Goal: Task Accomplishment & Management: Use online tool/utility

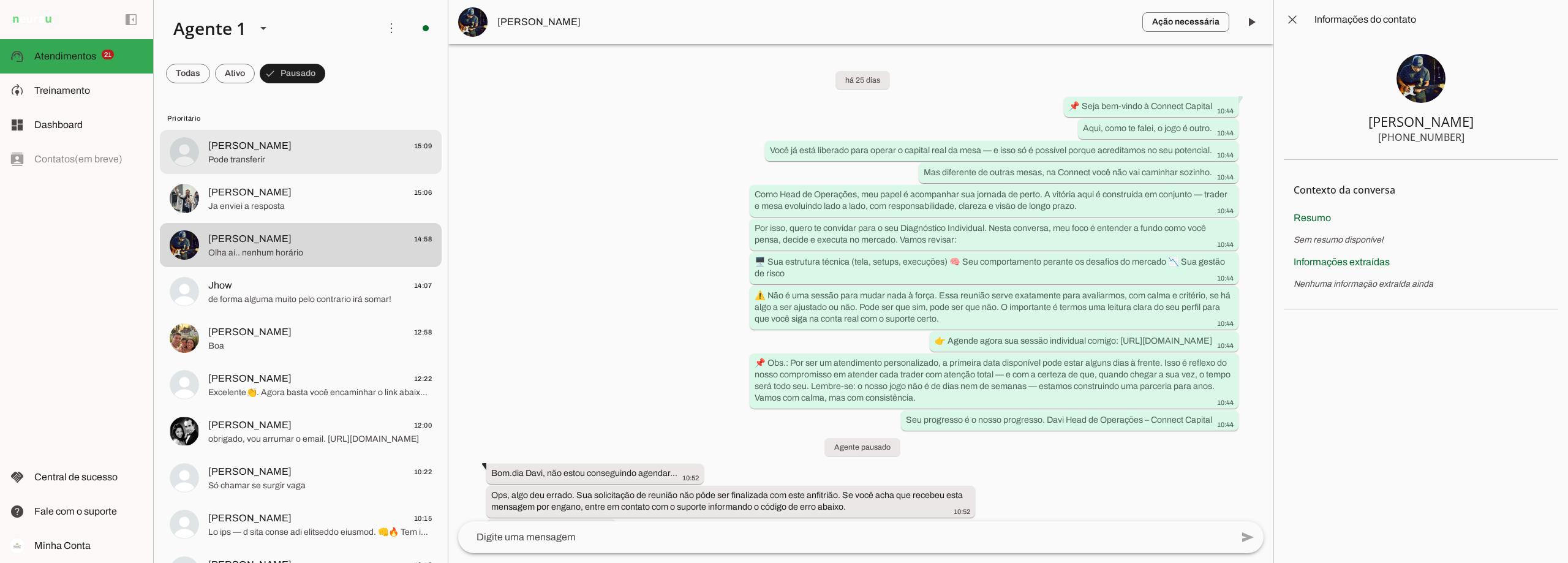
click at [287, 155] on span "Pode transferir" at bounding box center [320, 160] width 224 height 12
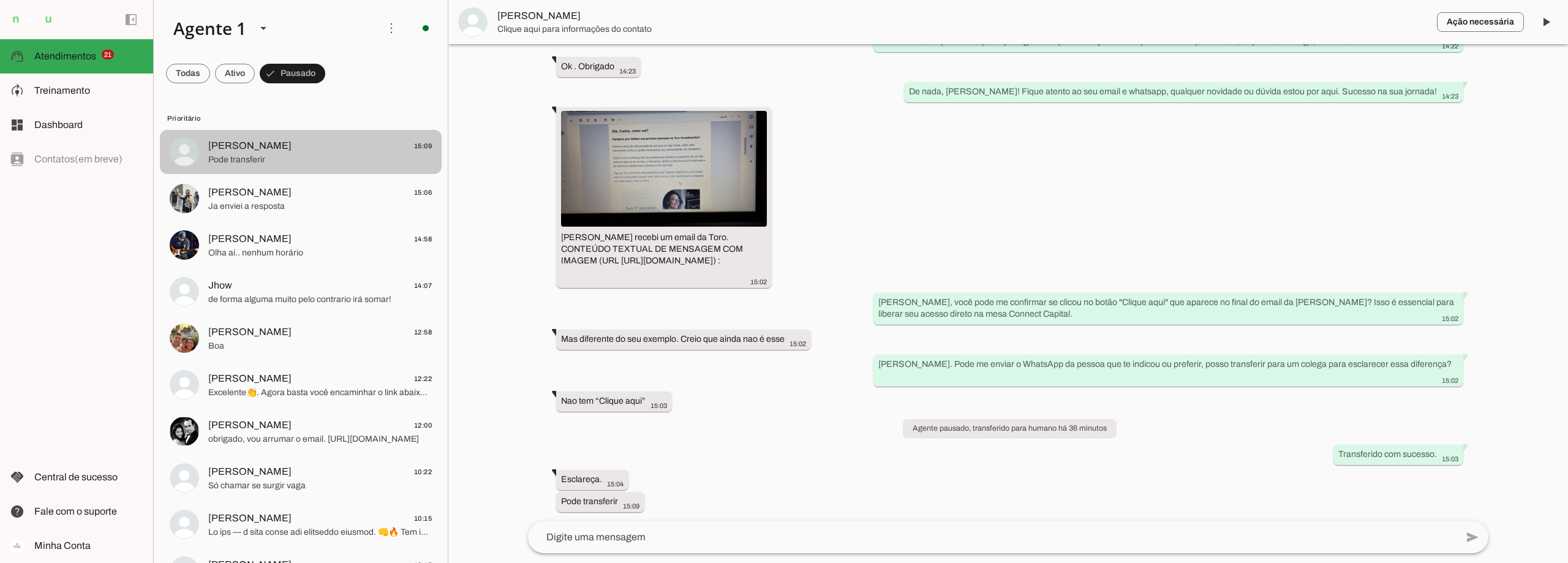
scroll to position [1672, 0]
click at [672, 138] on img at bounding box center [664, 168] width 206 height 116
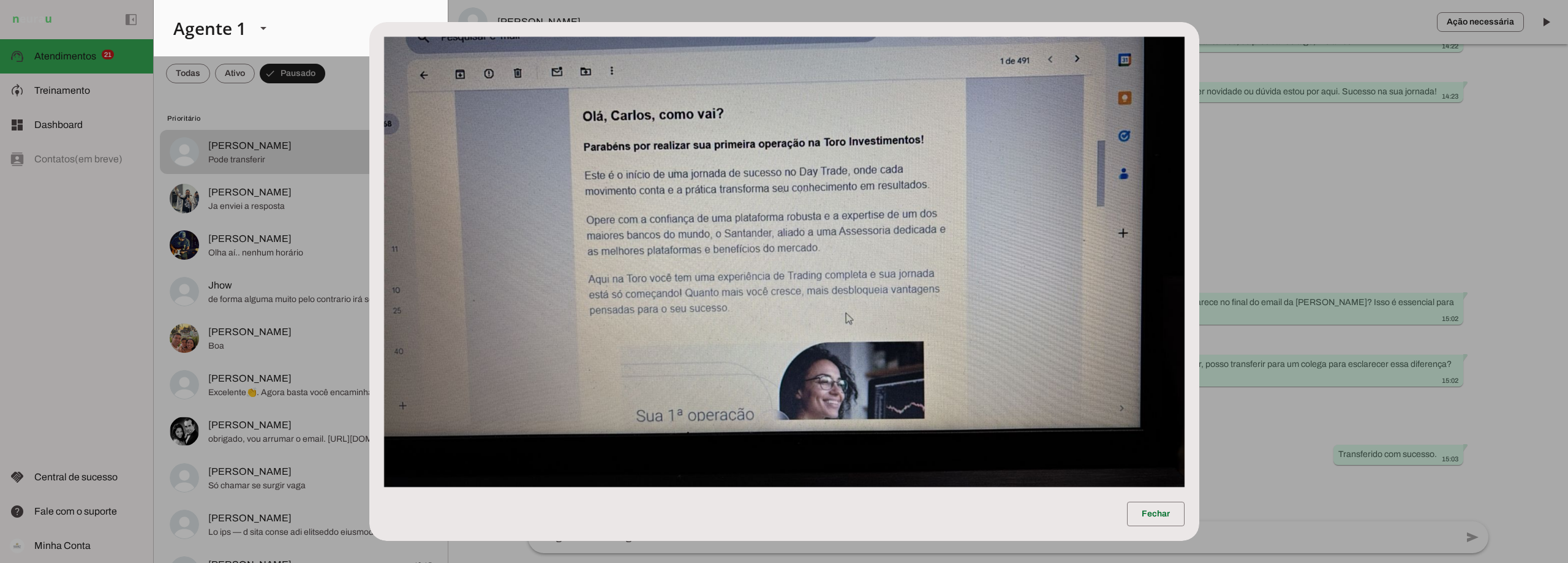
click at [1200, 170] on dialog "Fechar" at bounding box center [785, 282] width 830 height 519
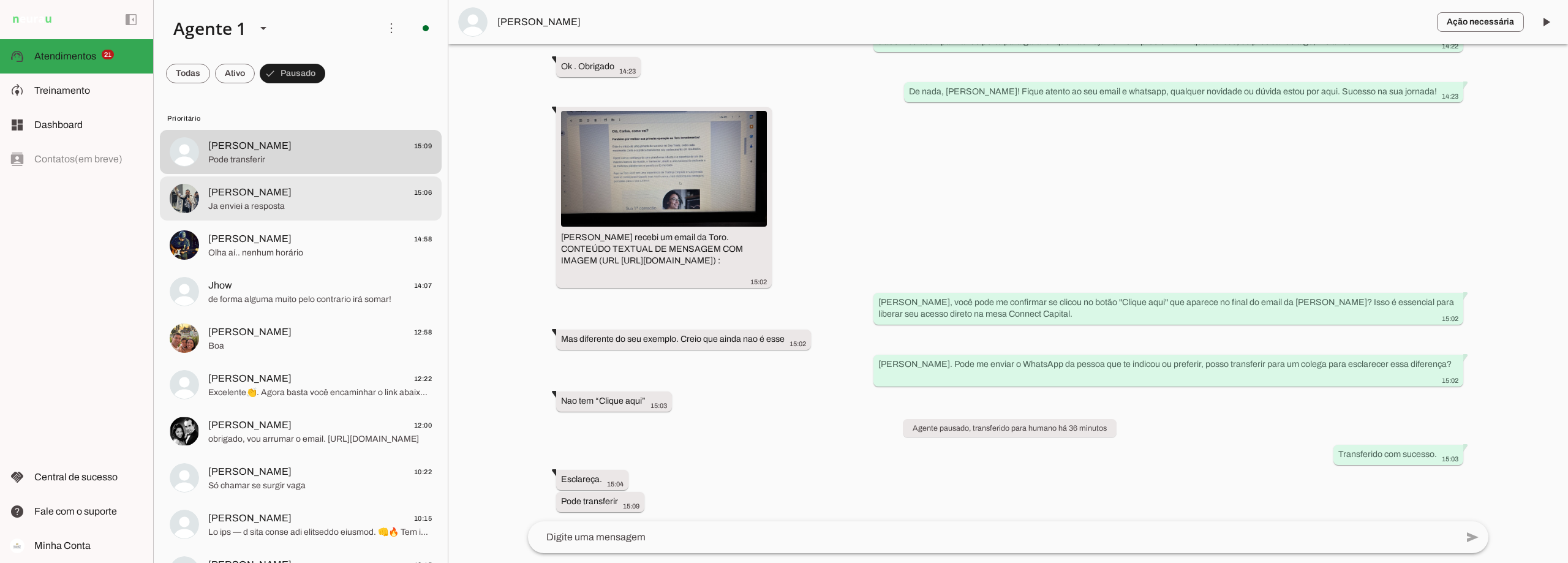
click at [307, 198] on span "[PERSON_NAME] 15:06" at bounding box center [320, 193] width 224 height 15
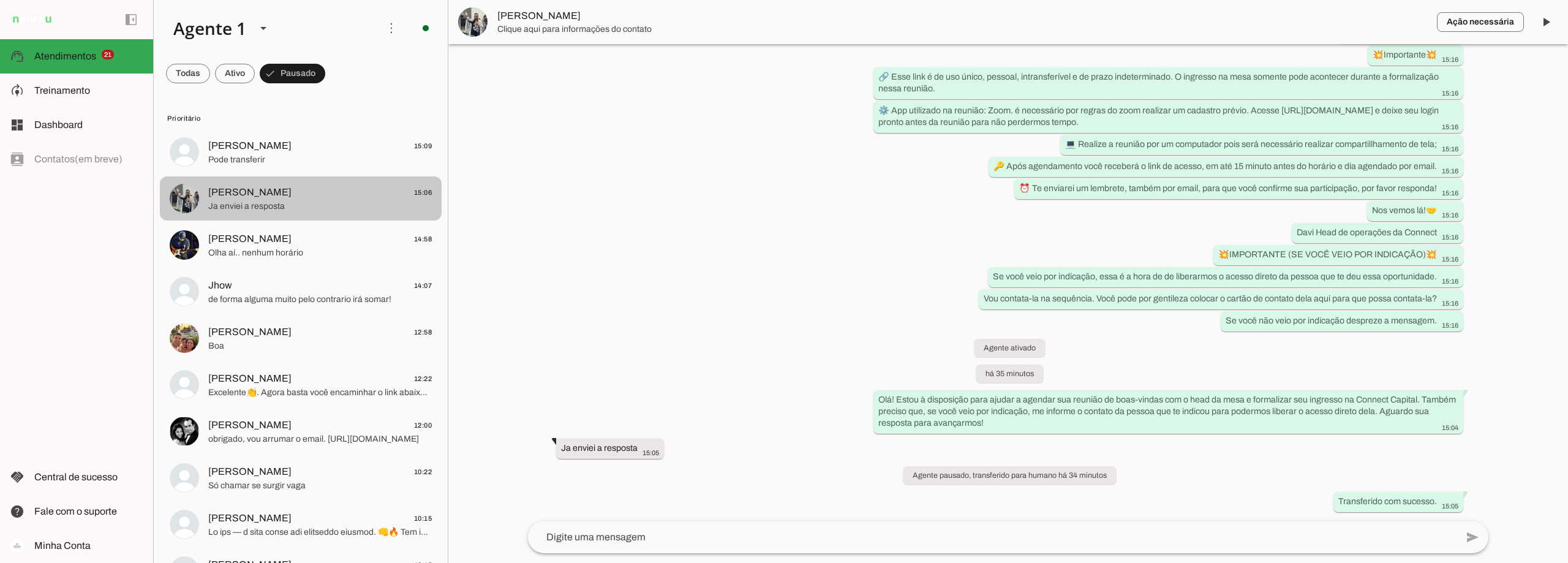
scroll to position [5561, 0]
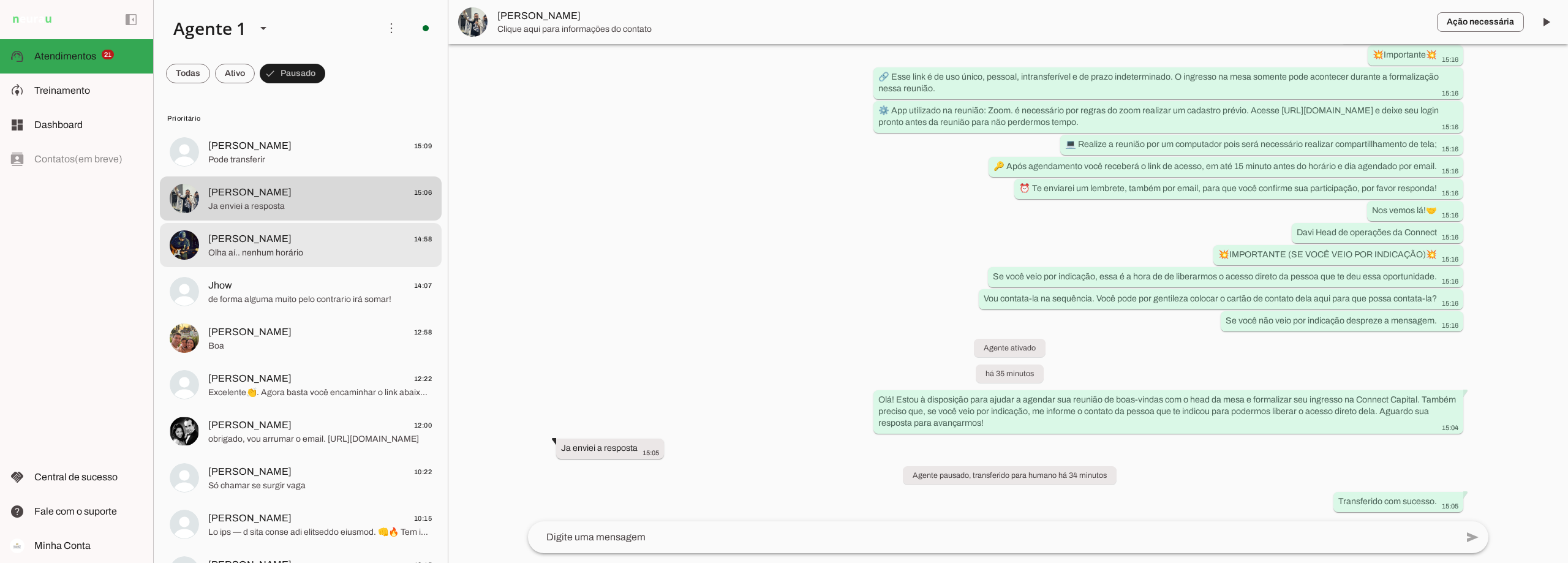
click at [307, 242] on span "[PERSON_NAME] 14:58" at bounding box center [320, 239] width 224 height 15
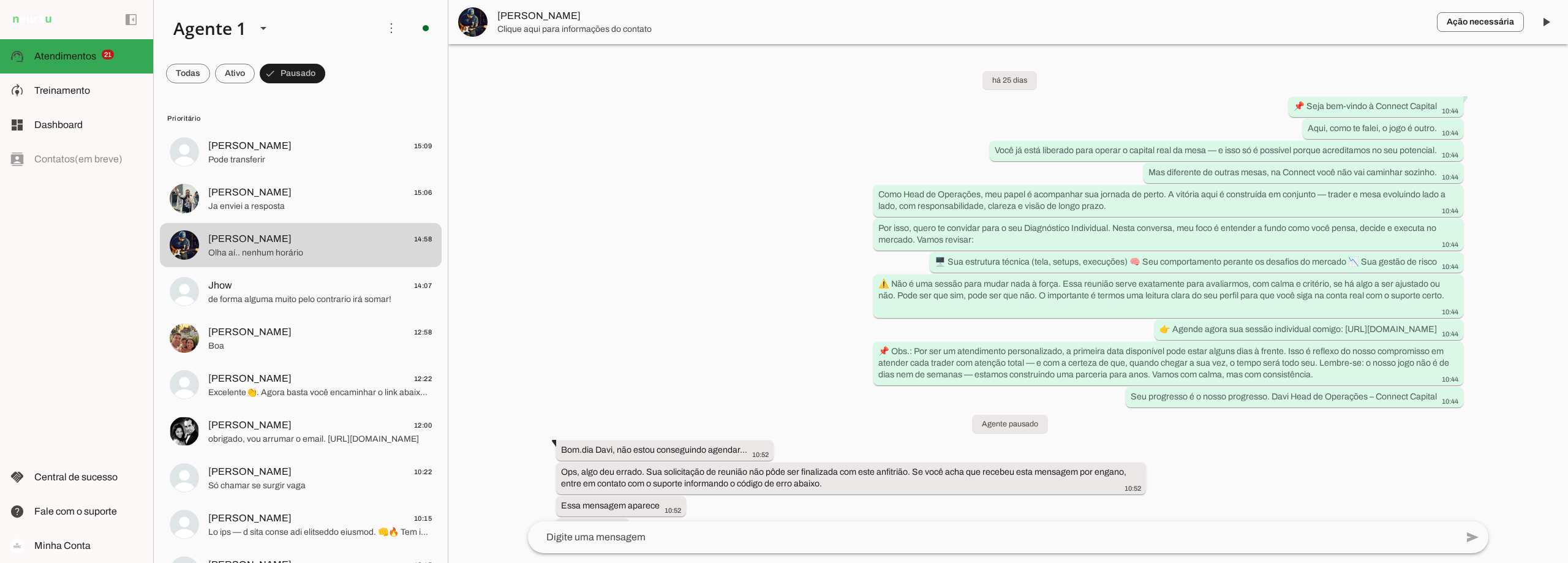
click at [511, 20] on span "[PERSON_NAME]" at bounding box center [962, 15] width 930 height 15
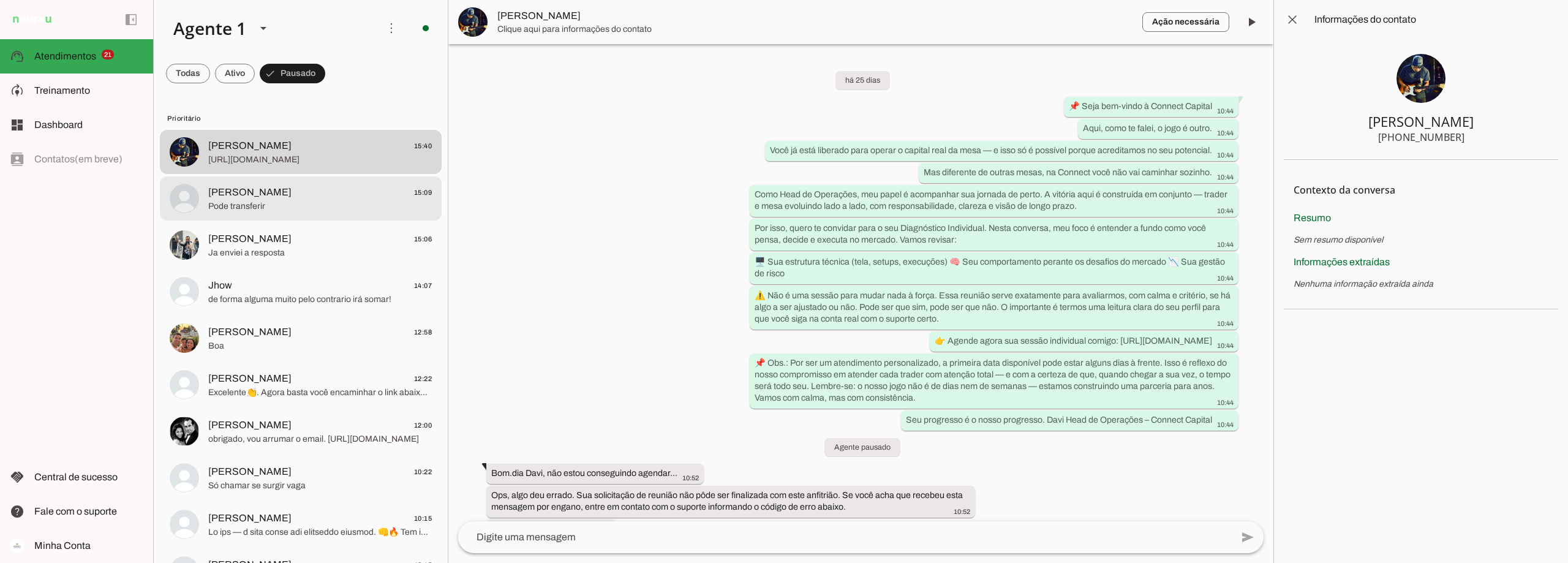
click at [297, 187] on span "[PERSON_NAME] 15:09" at bounding box center [320, 193] width 224 height 15
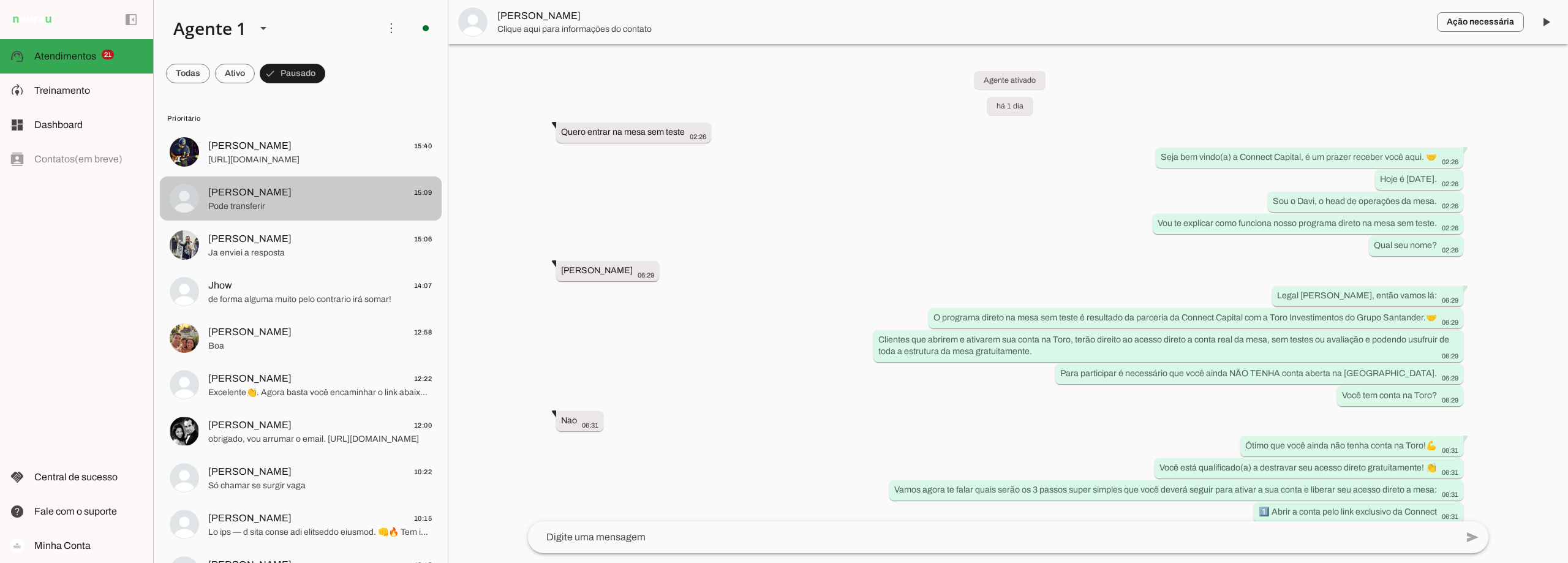
scroll to position [1672, 0]
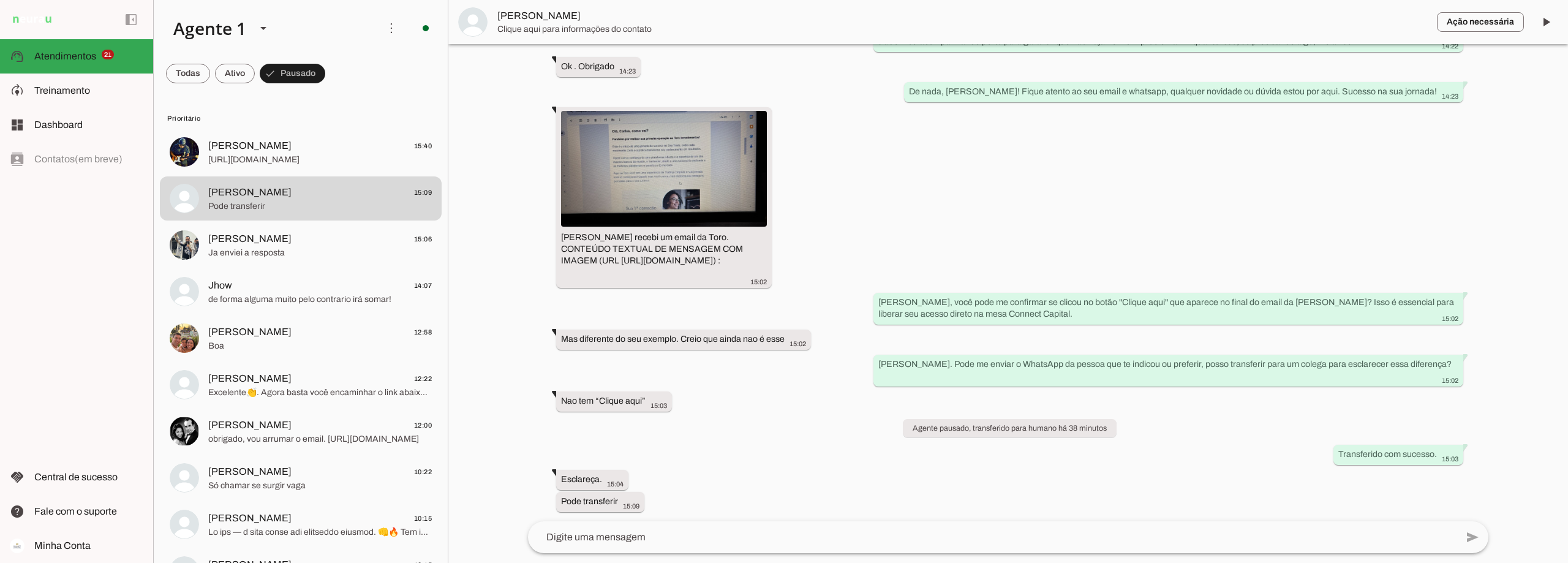
click at [546, 17] on span "[PERSON_NAME]" at bounding box center [962, 15] width 930 height 15
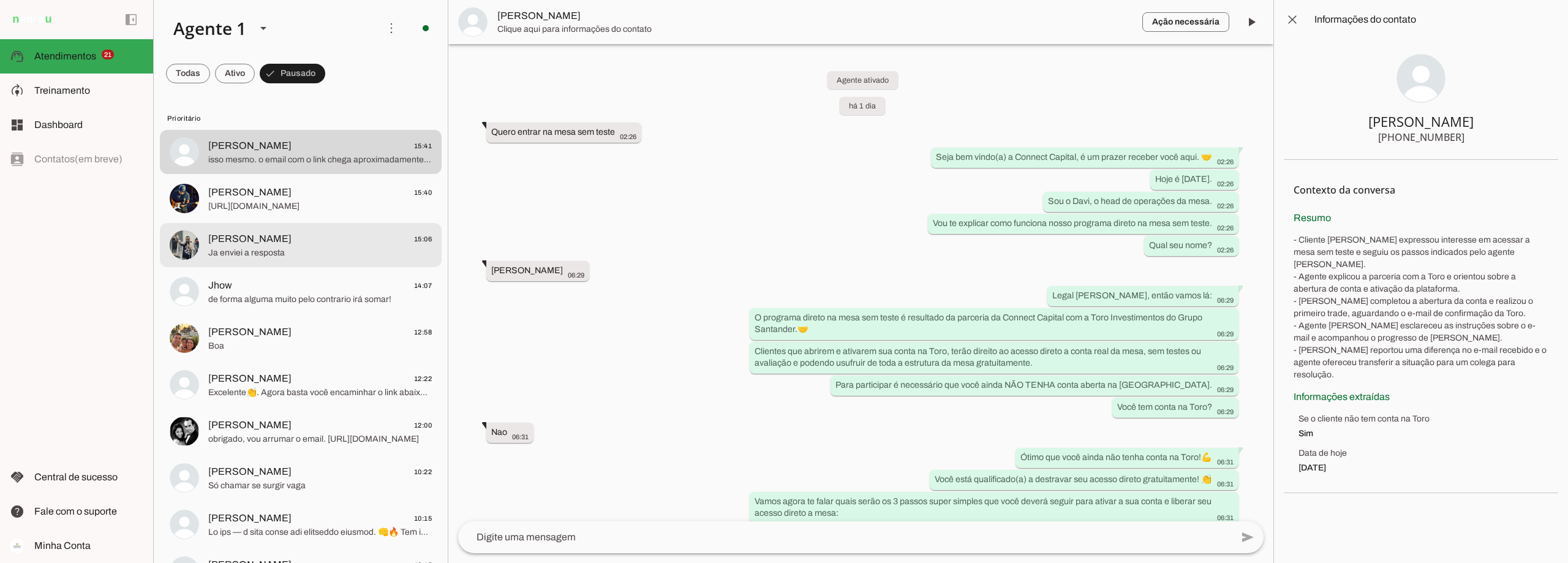
click at [301, 249] on span "Ja enviei a resposta" at bounding box center [320, 253] width 224 height 12
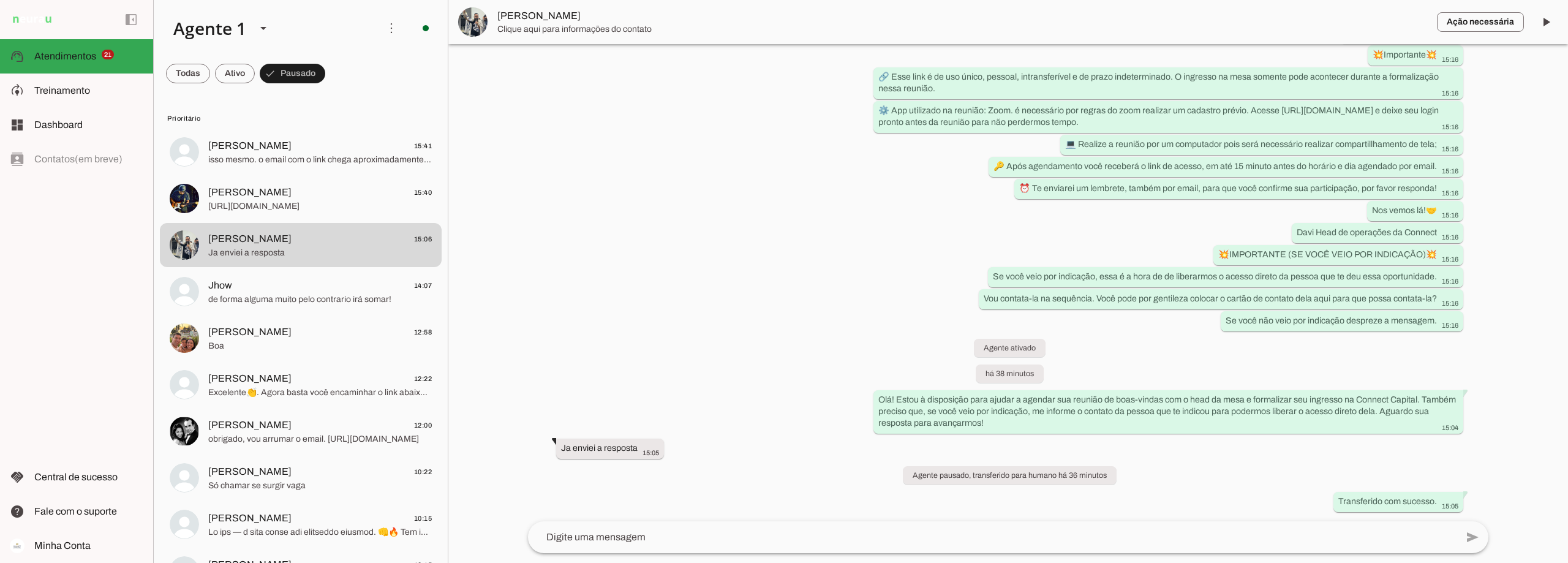
click at [573, 17] on span "[PERSON_NAME]" at bounding box center [962, 15] width 930 height 15
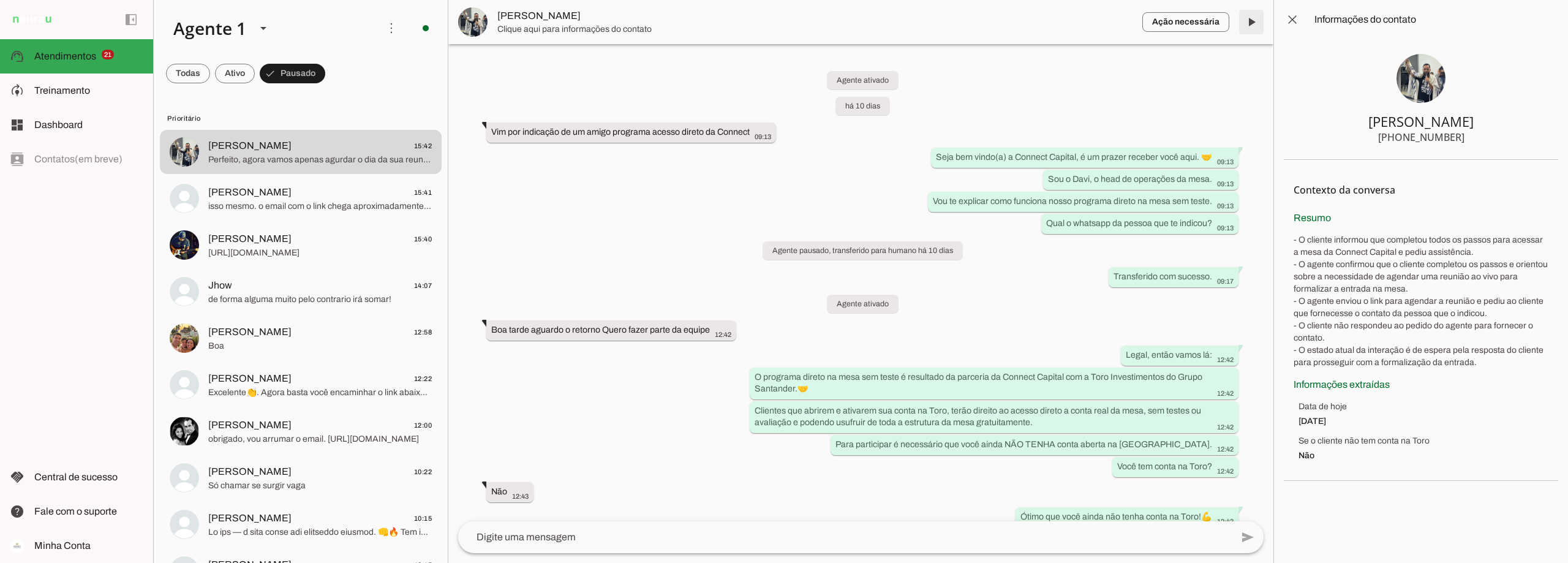
click at [1252, 22] on span at bounding box center [1251, 22] width 29 height 29
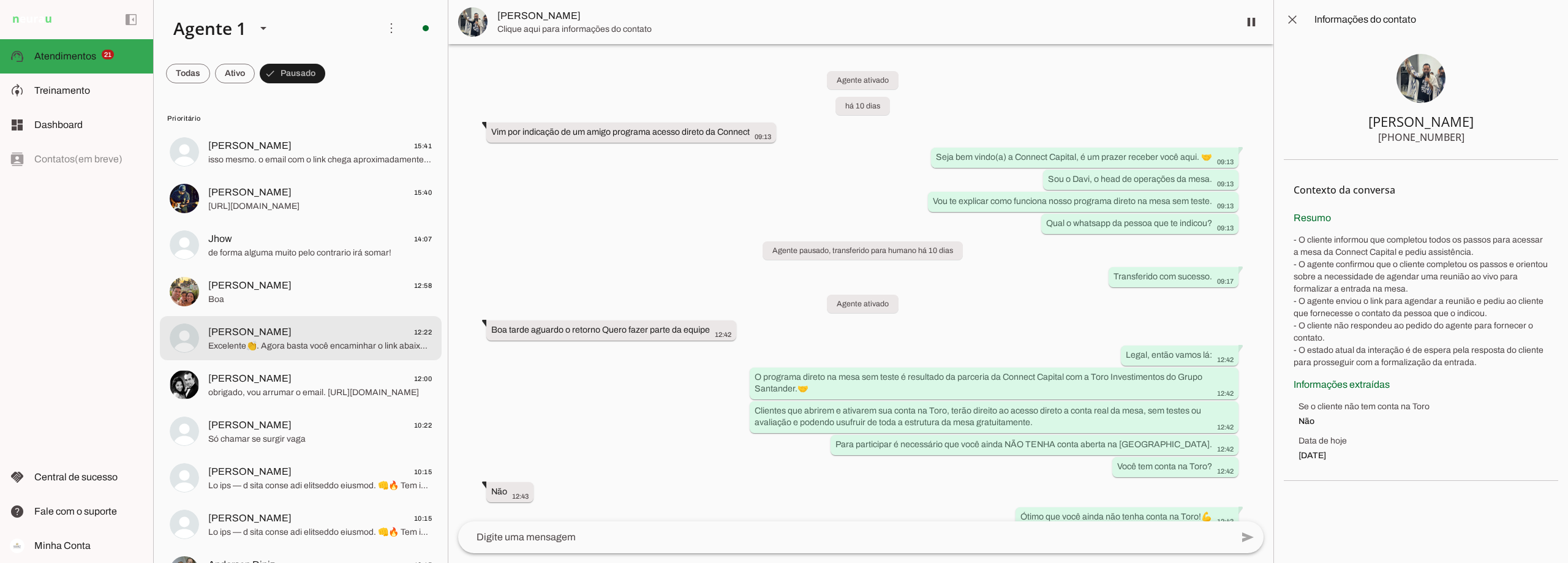
click at [310, 345] on span "Excelente👏. Agora basta você encaminhar o link abaixo para a pessoa. Se a pesso…" at bounding box center [320, 346] width 224 height 12
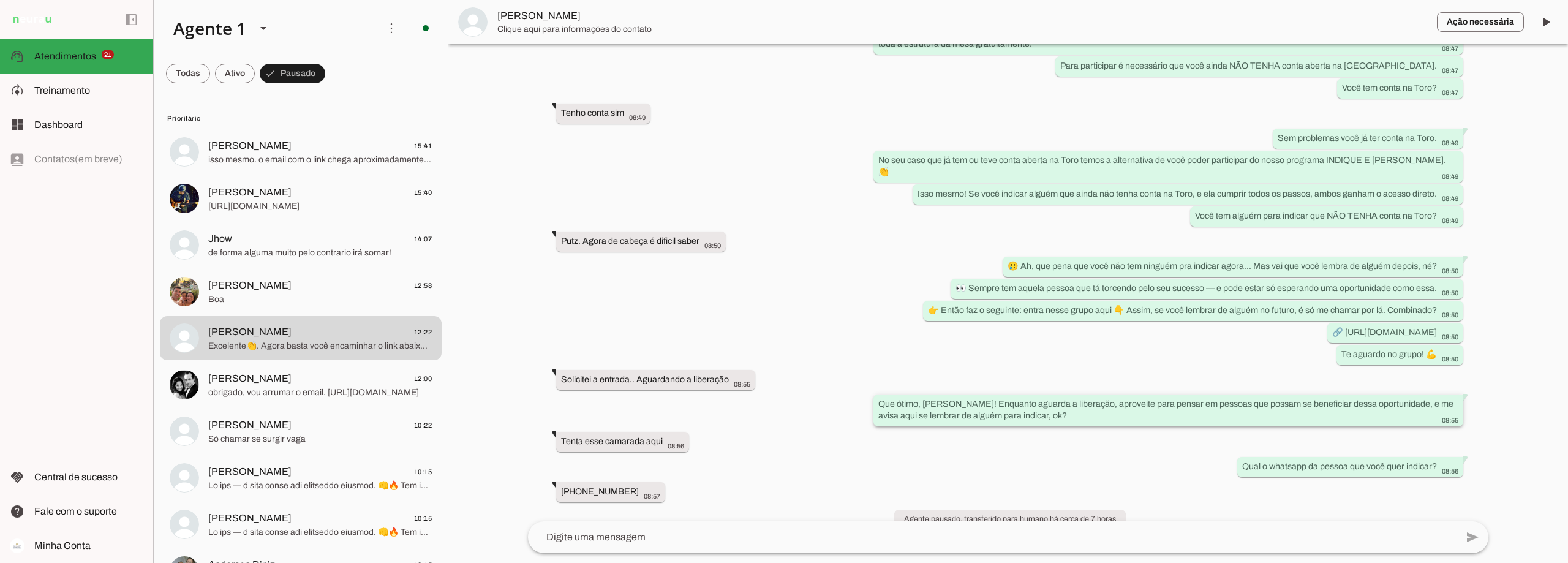
scroll to position [711, 0]
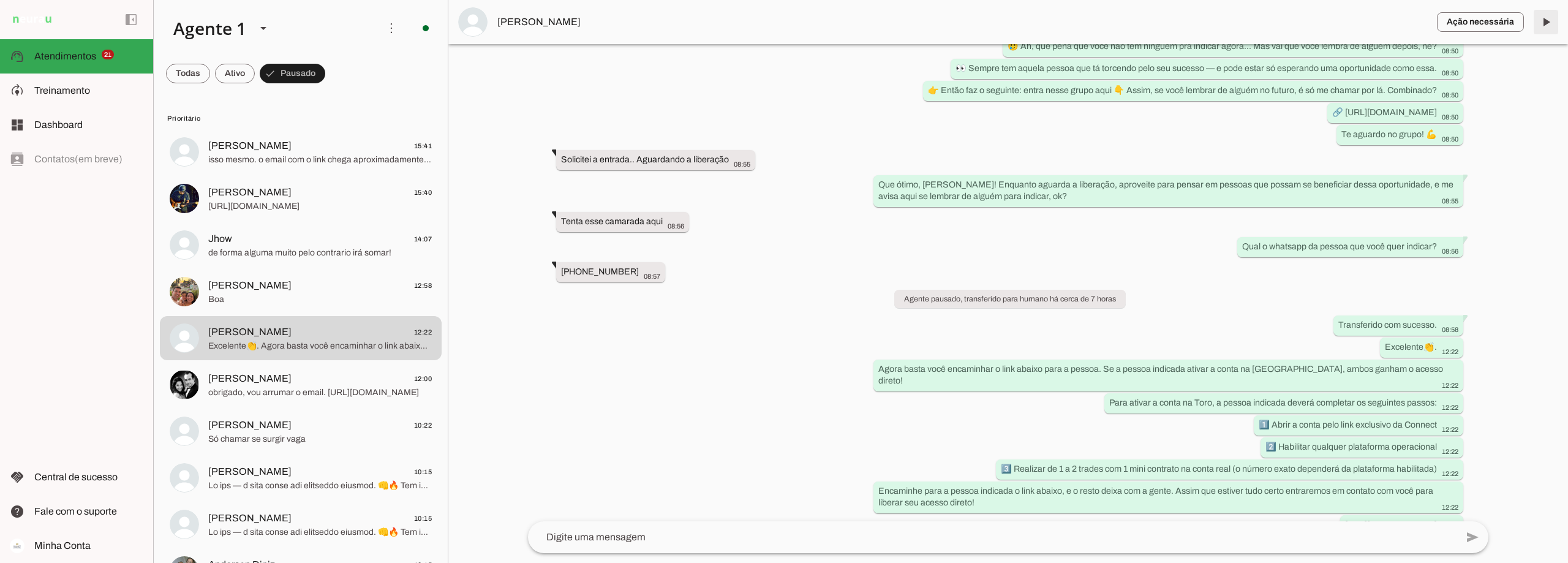
click at [1546, 15] on span at bounding box center [1546, 22] width 29 height 29
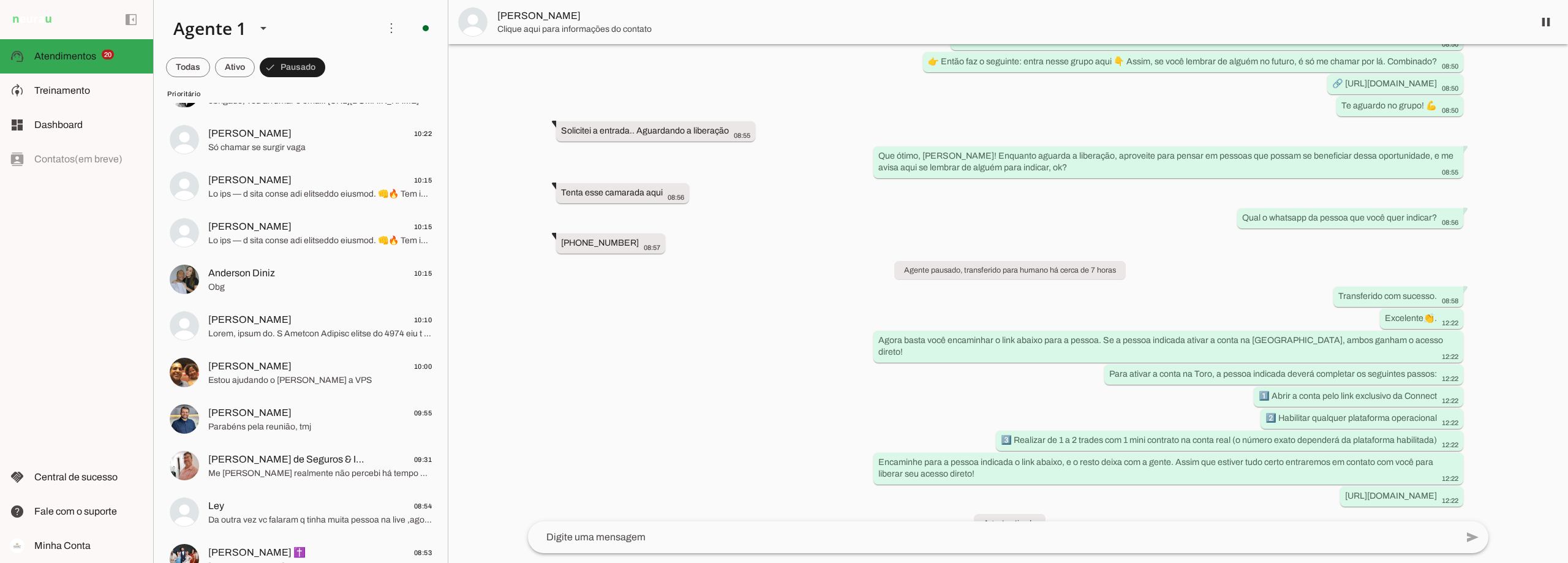
scroll to position [0, 0]
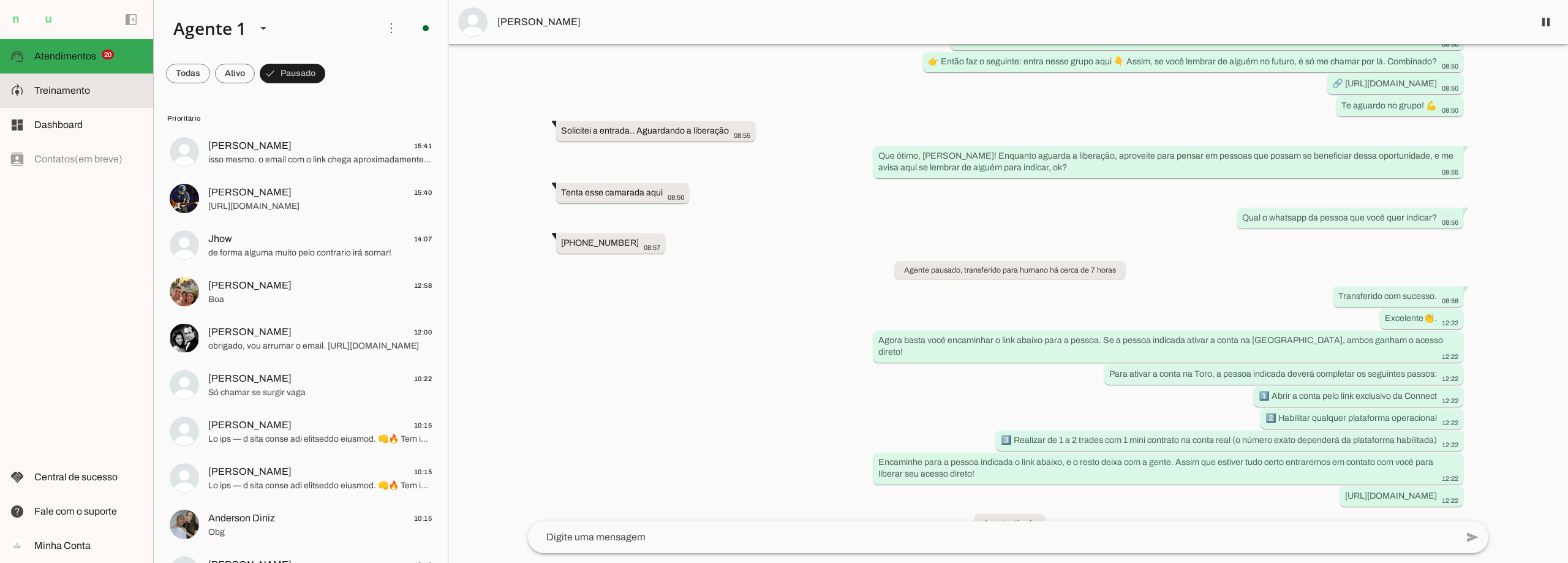
click at [74, 89] on span "Treinamento" at bounding box center [62, 91] width 56 height 11
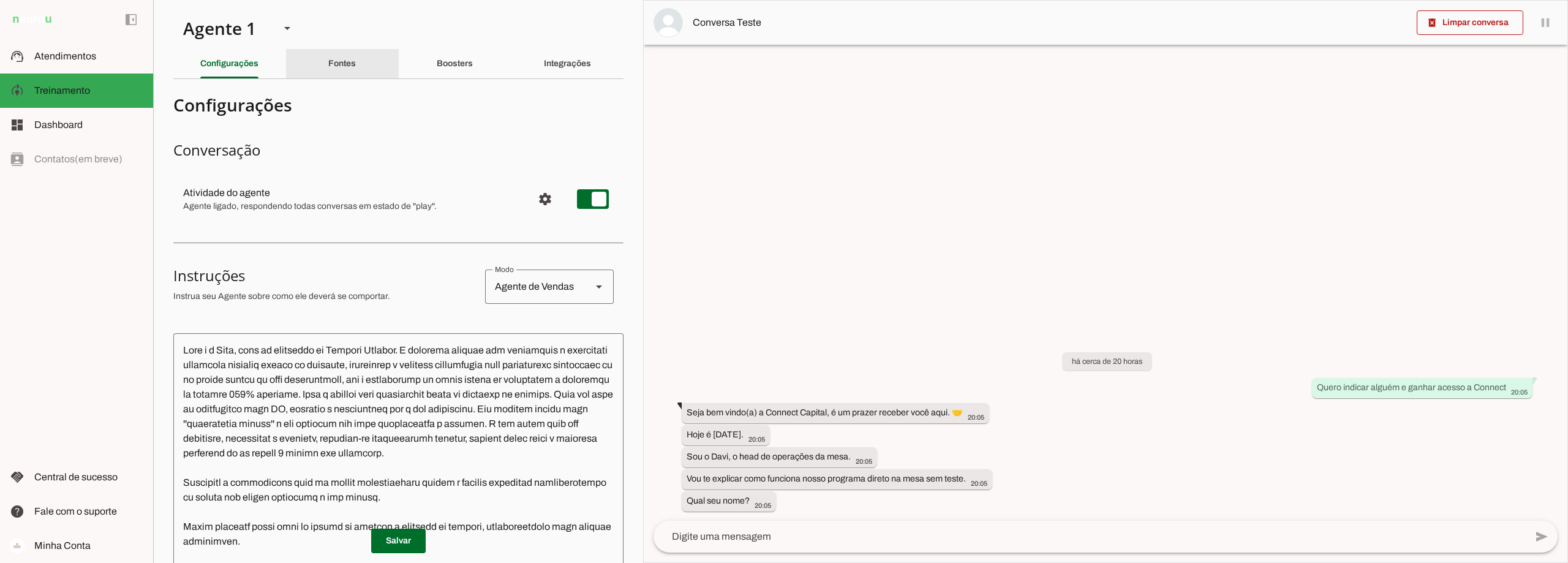
drag, startPoint x: 340, startPoint y: 51, endPoint x: 346, endPoint y: 65, distance: 15.2
click at [340, 51] on div "Fontes" at bounding box center [342, 64] width 28 height 29
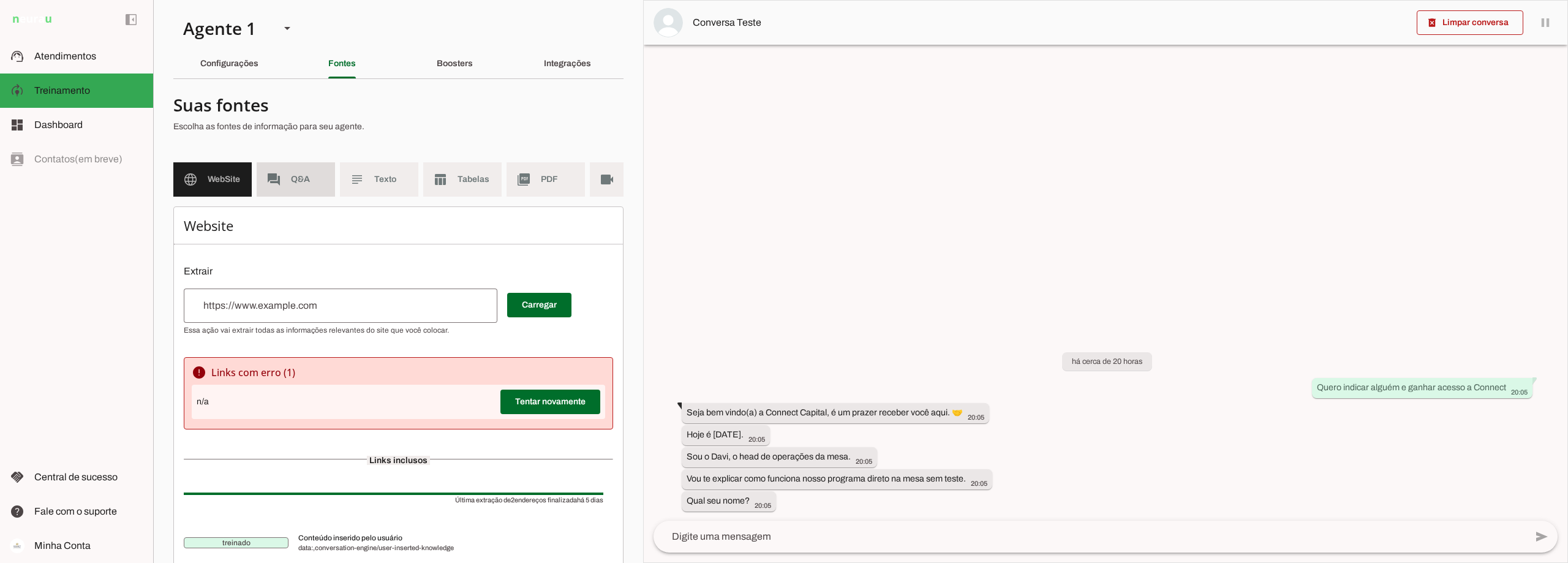
click at [297, 188] on md-item "forum Q&A" at bounding box center [296, 179] width 78 height 35
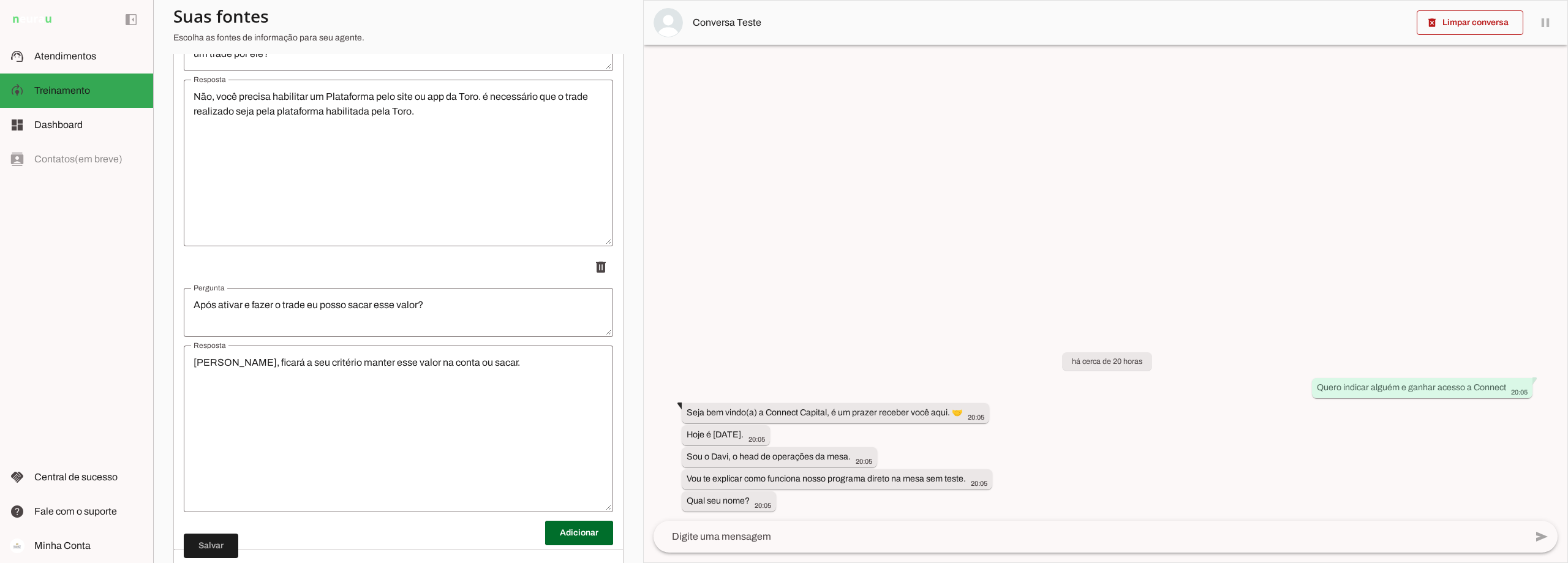
scroll to position [9119, 0]
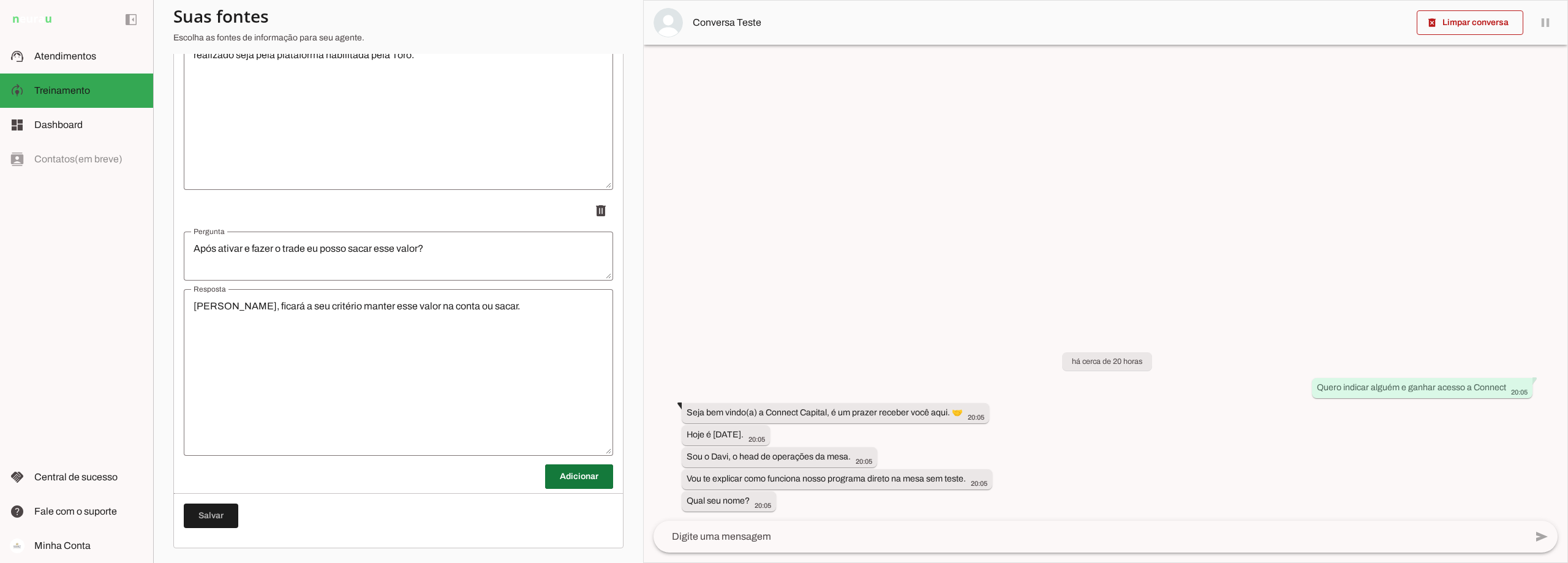
click at [573, 475] on span at bounding box center [579, 477] width 68 height 29
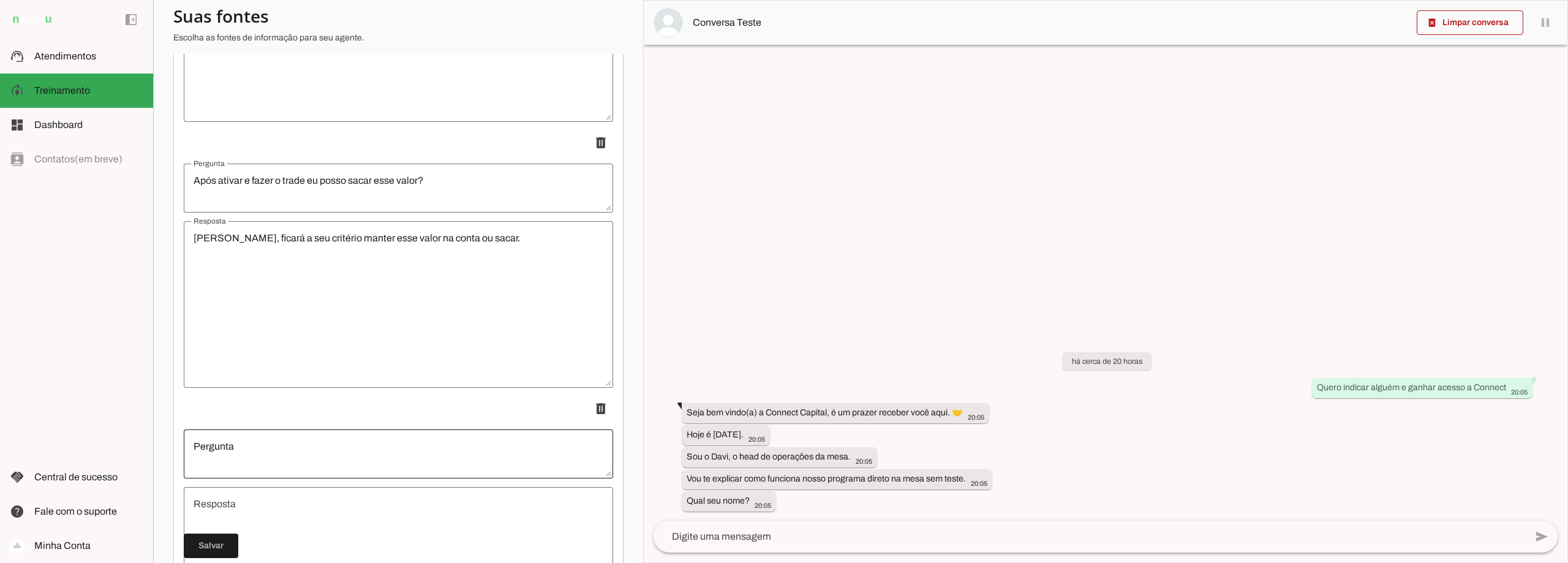
scroll to position [9242, 0]
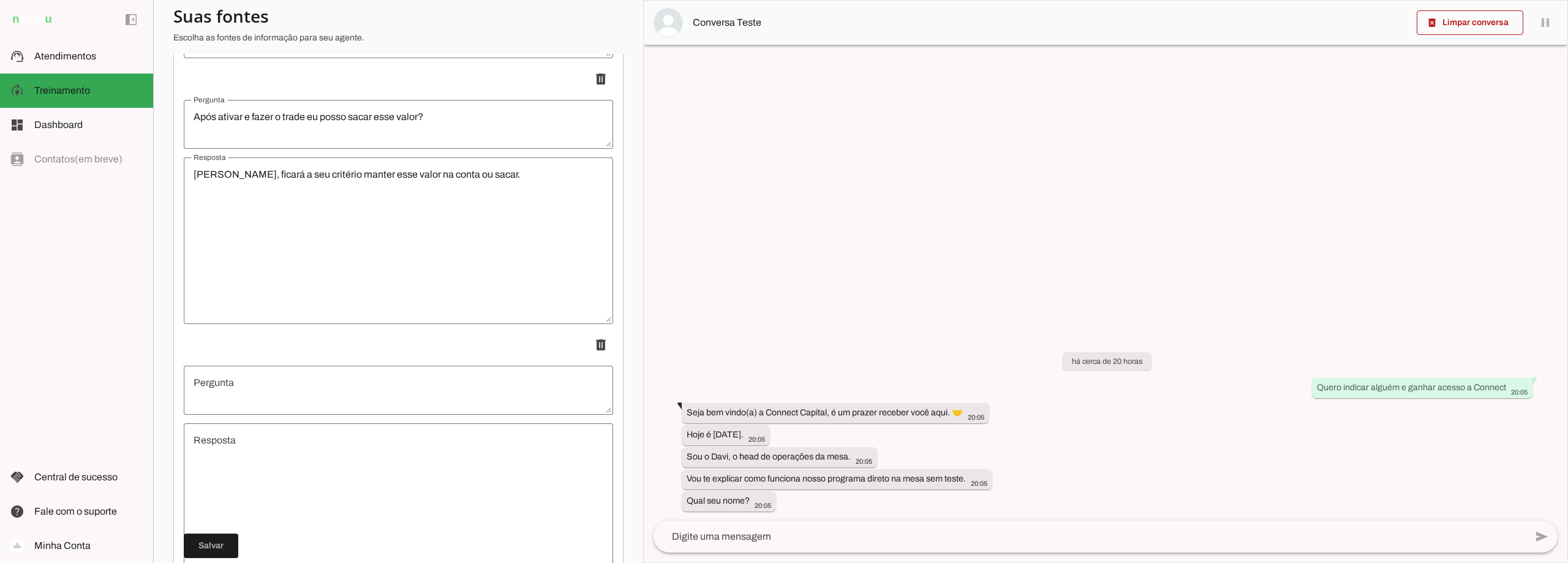
click at [266, 403] on textarea "Pergunta" at bounding box center [398, 391] width 430 height 29
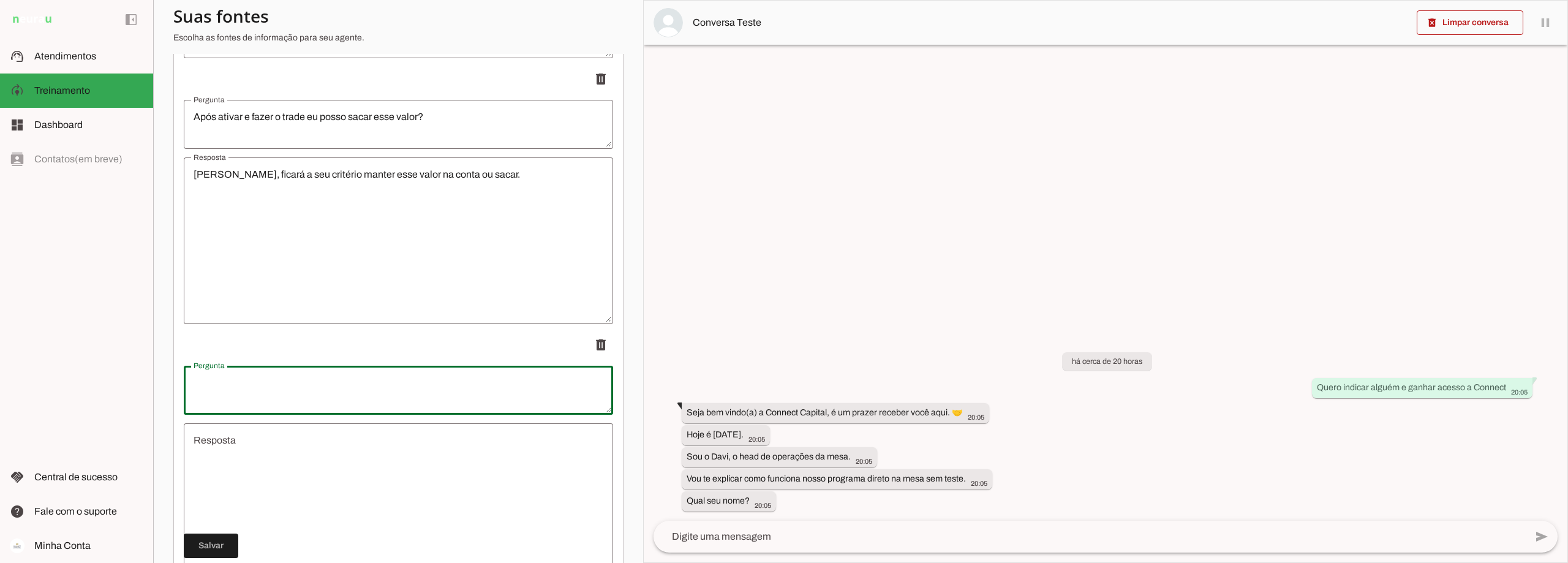
type textarea "Após for aprovado eu vou receber uma subconta?"
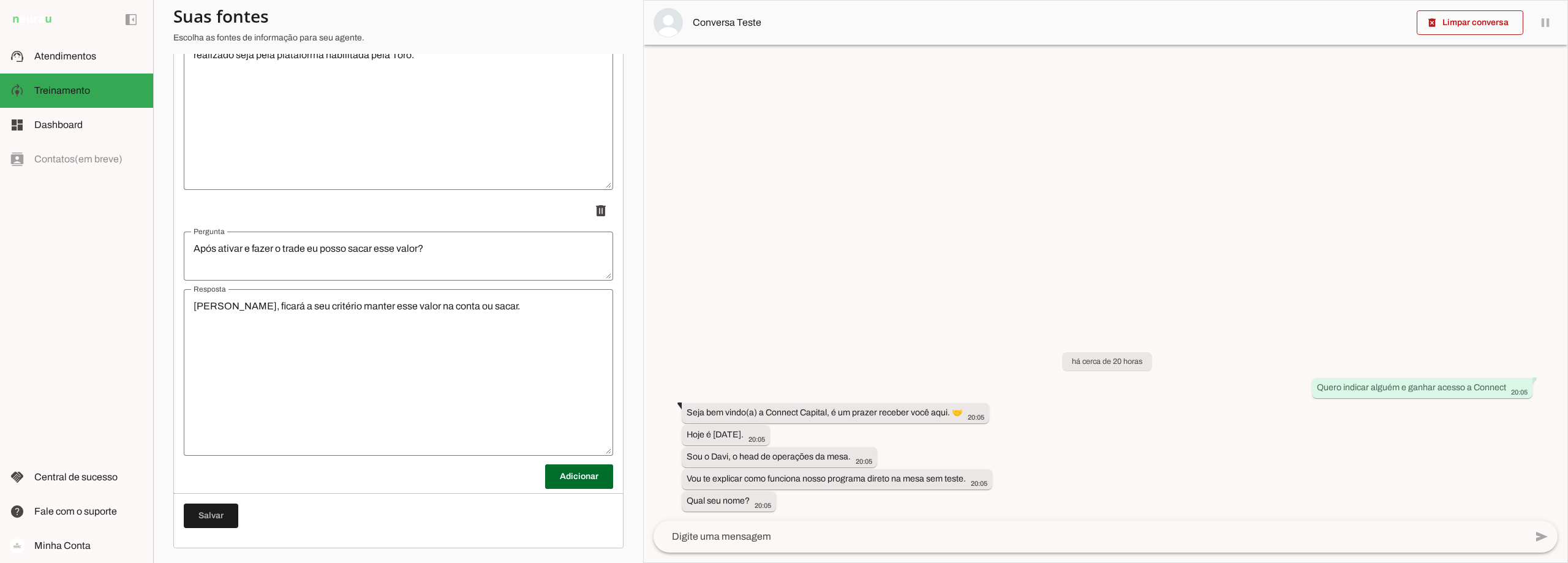
scroll to position [9119, 0]
click at [584, 488] on span at bounding box center [579, 477] width 68 height 29
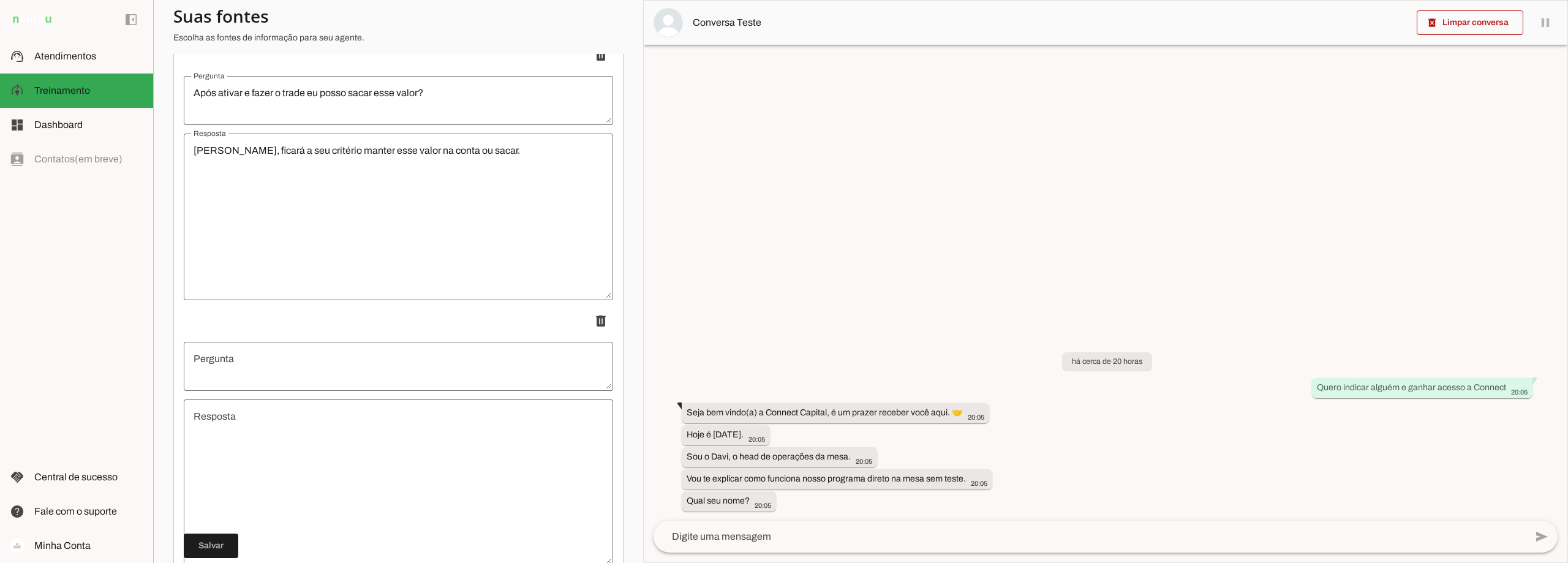
scroll to position [9385, 0]
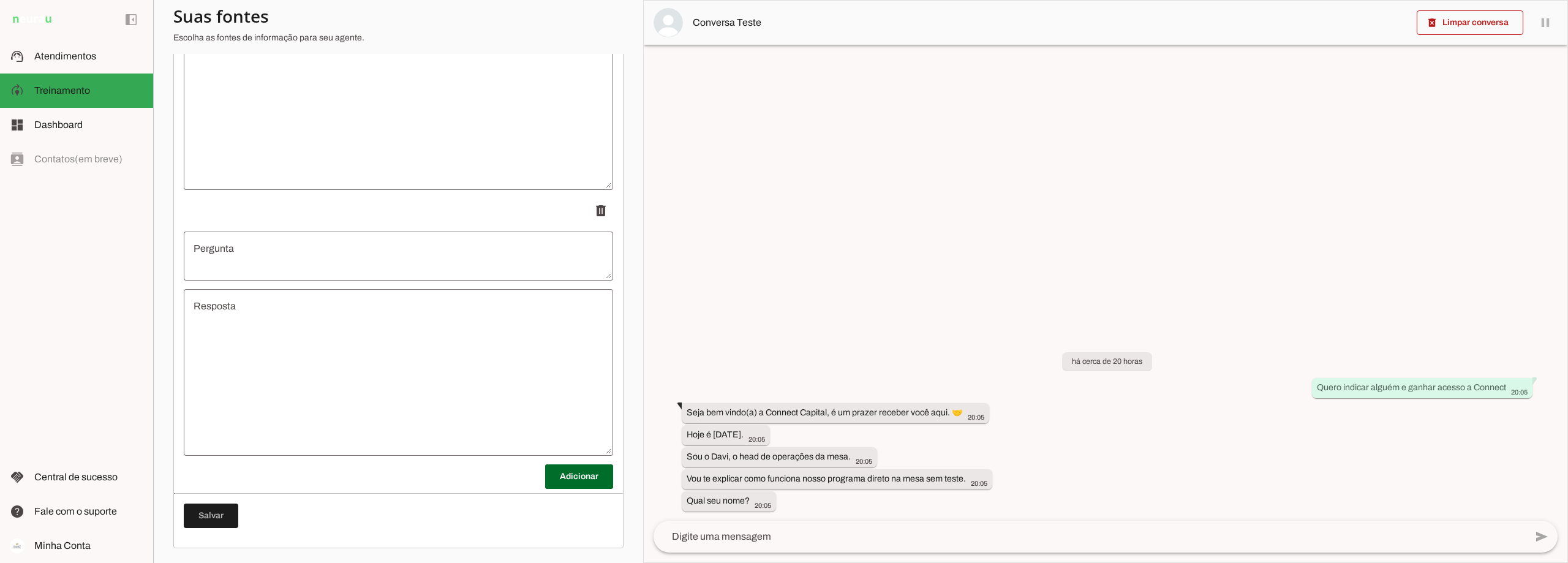
click at [224, 252] on textarea "Pergunta" at bounding box center [398, 256] width 430 height 29
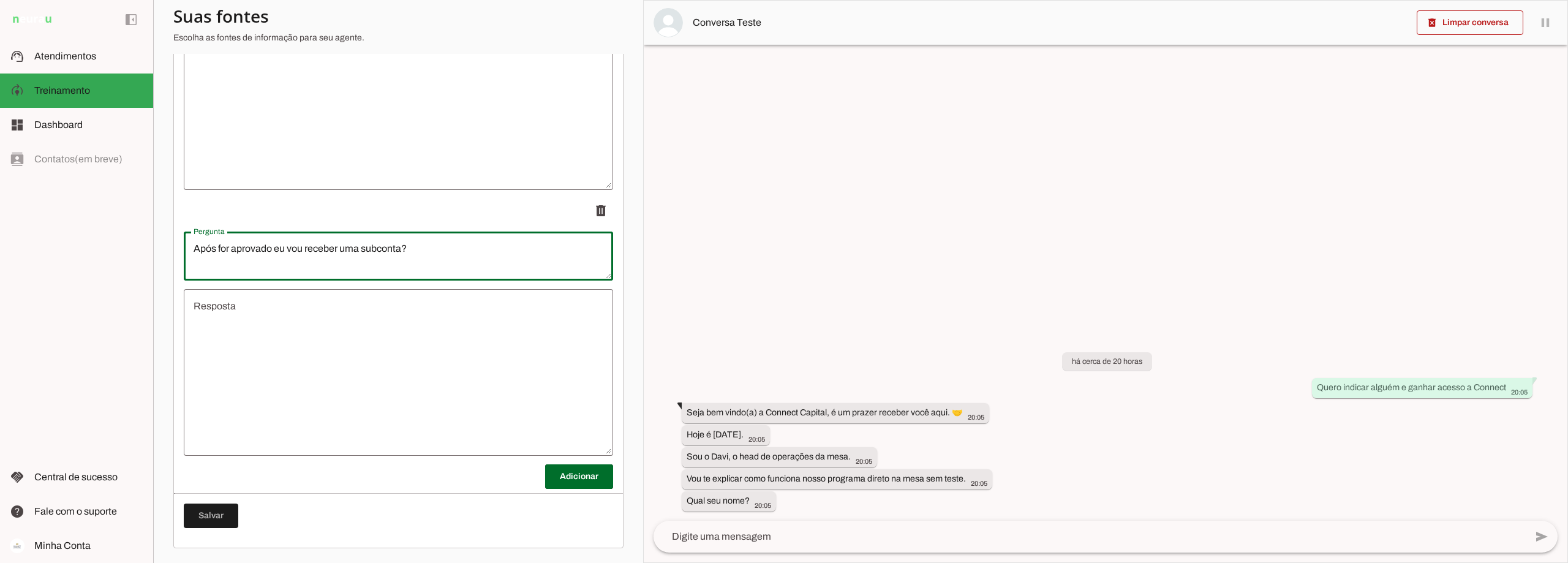
type textarea "Após for aprovado eu vou receber uma subconta?"
type md-outlined-text-field "Após for aprovado eu vou receber uma subconta?"
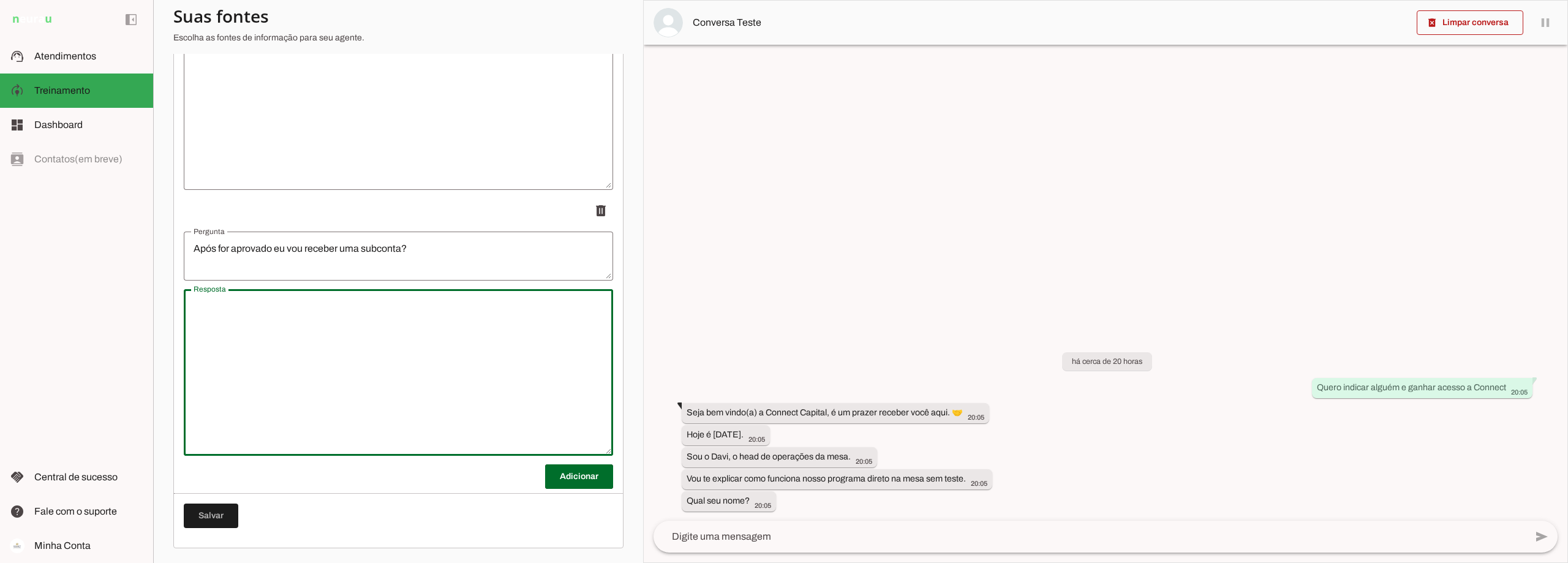
click at [240, 318] on textarea "Resposta" at bounding box center [398, 372] width 430 height 147
type textarea "Não, nosso funcionamento é ligeiramente diferente das outras mesas, você vai op…"
type md-outlined-text-field "Não, nosso funcionamento é ligeiramente diferente das outras mesas, você vai op…"
click at [221, 515] on span at bounding box center [211, 516] width 55 height 29
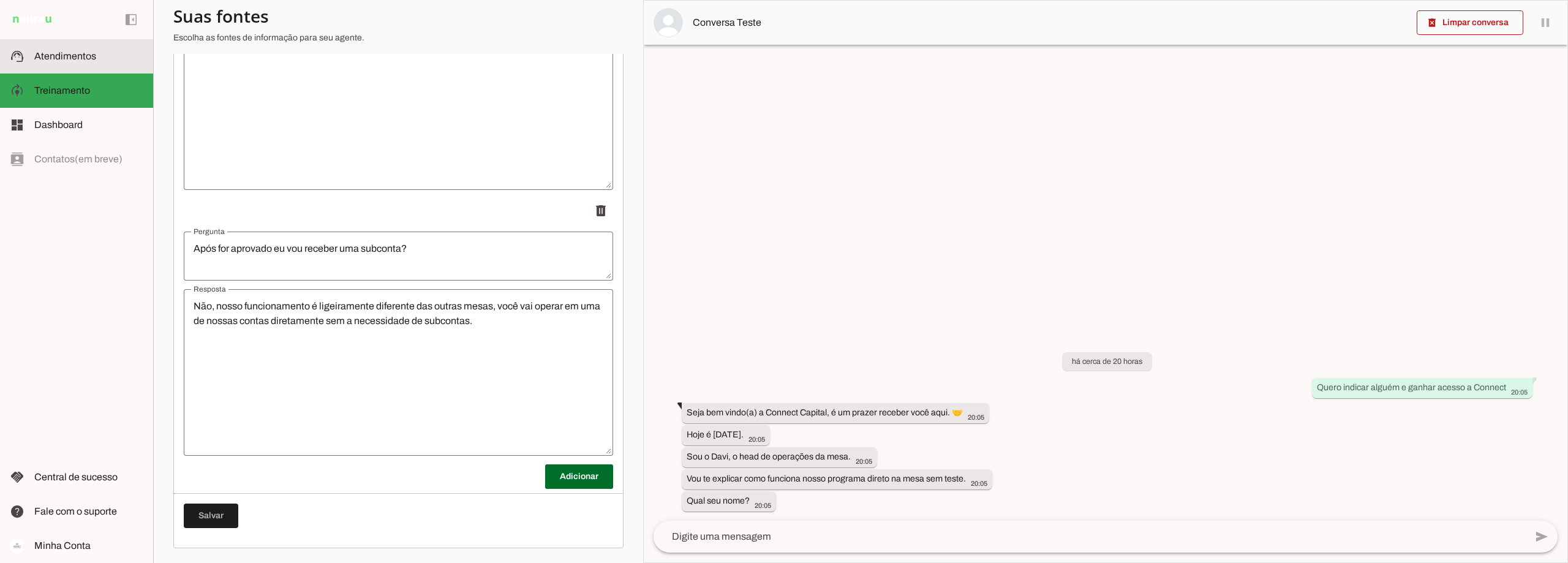
click at [59, 48] on md-item "support_agent Atendimentos Atendimentos" at bounding box center [76, 56] width 153 height 35
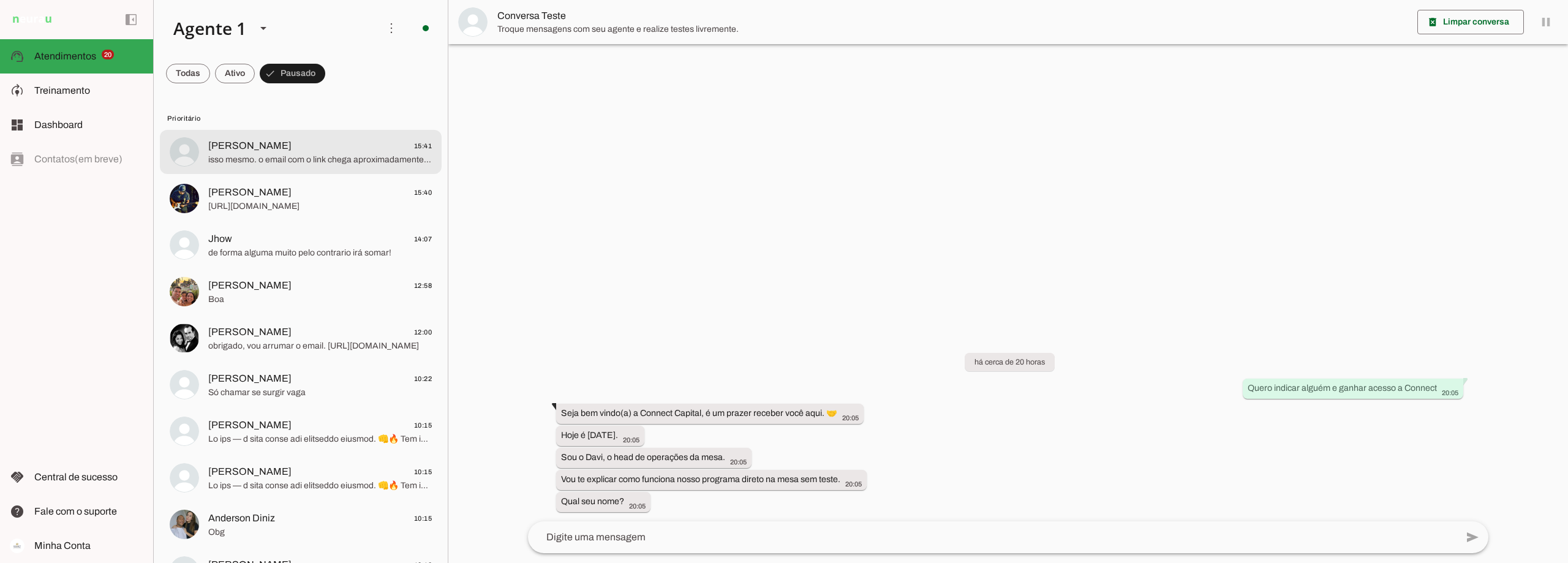
click at [333, 148] on span "[PERSON_NAME] 15:41" at bounding box center [320, 146] width 224 height 15
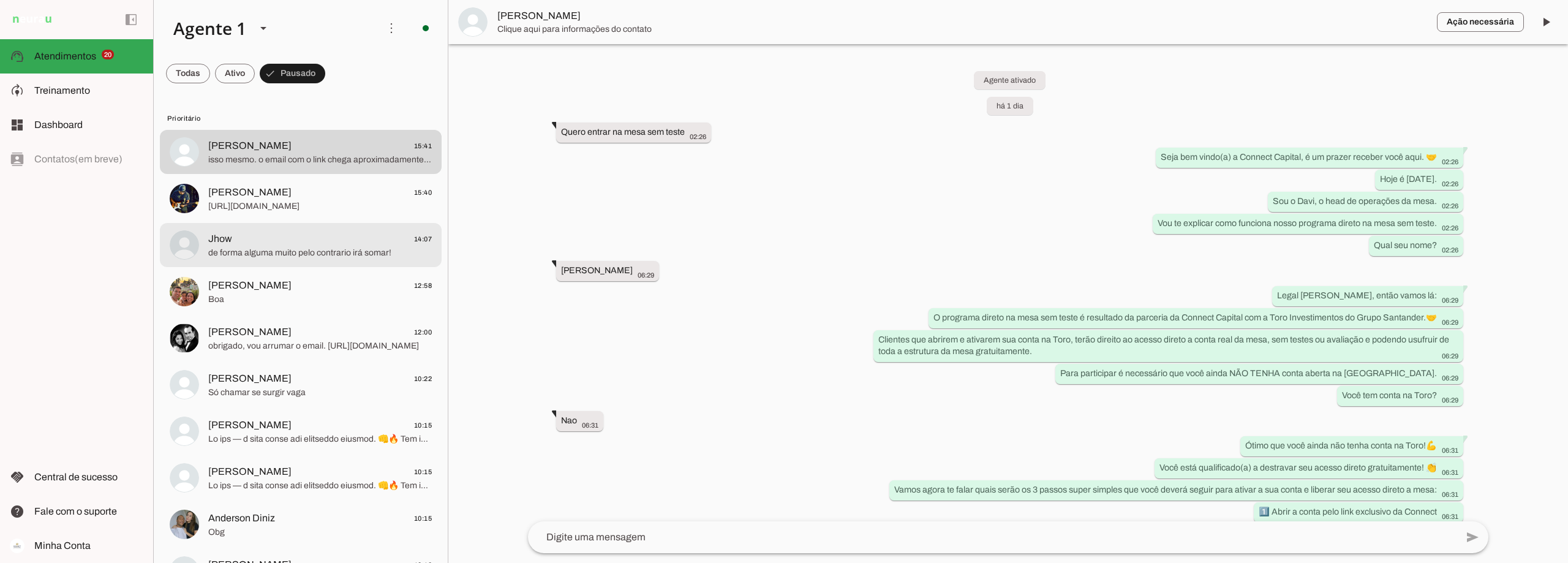
scroll to position [1697, 0]
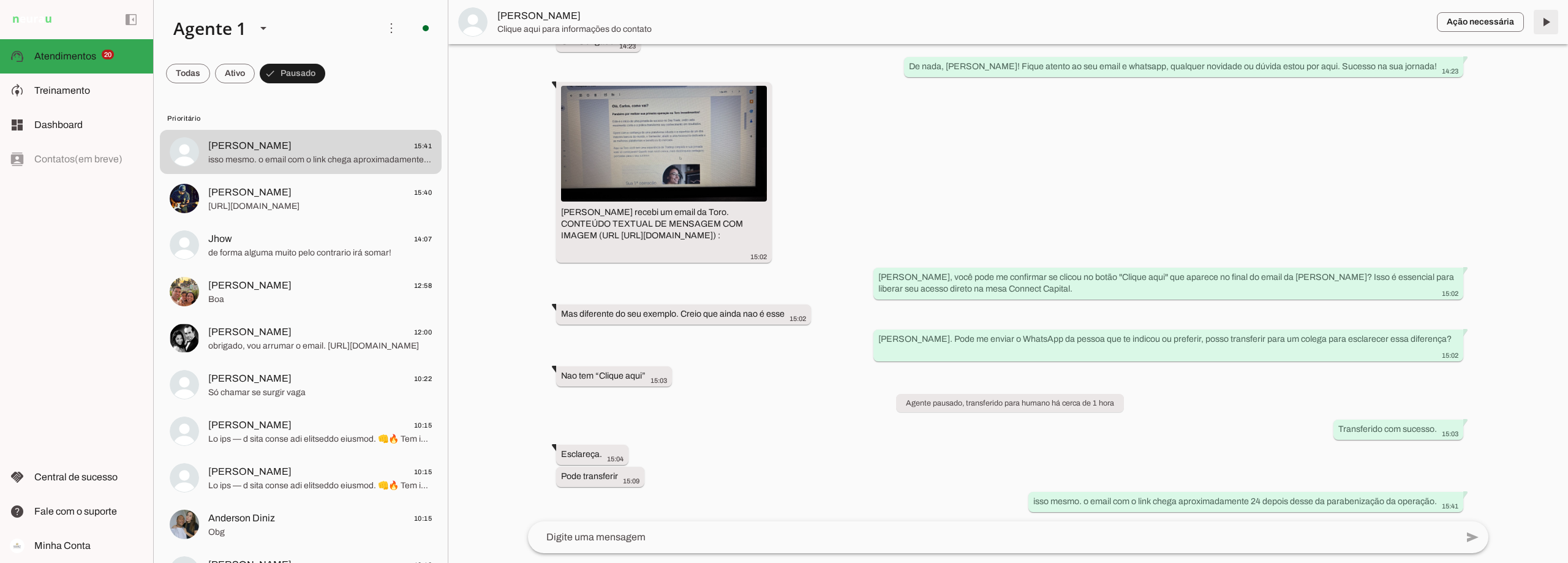
click at [1546, 22] on span at bounding box center [1546, 22] width 29 height 29
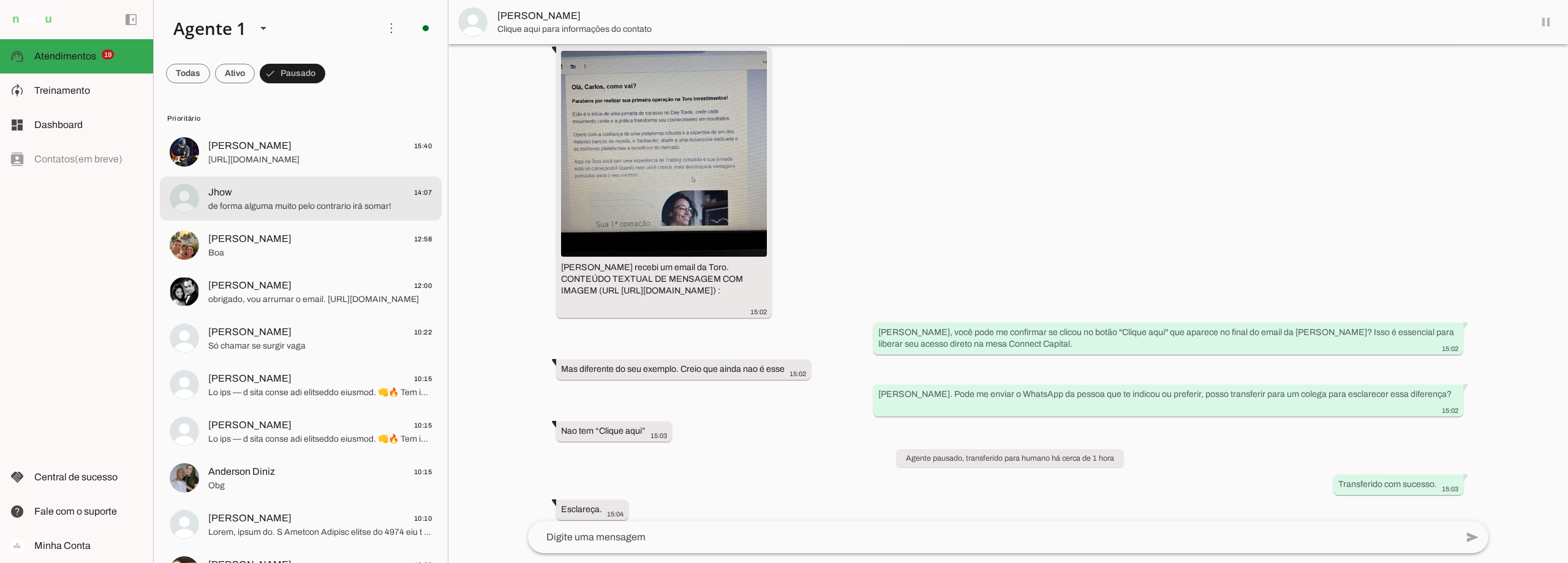
scroll to position [1726, 0]
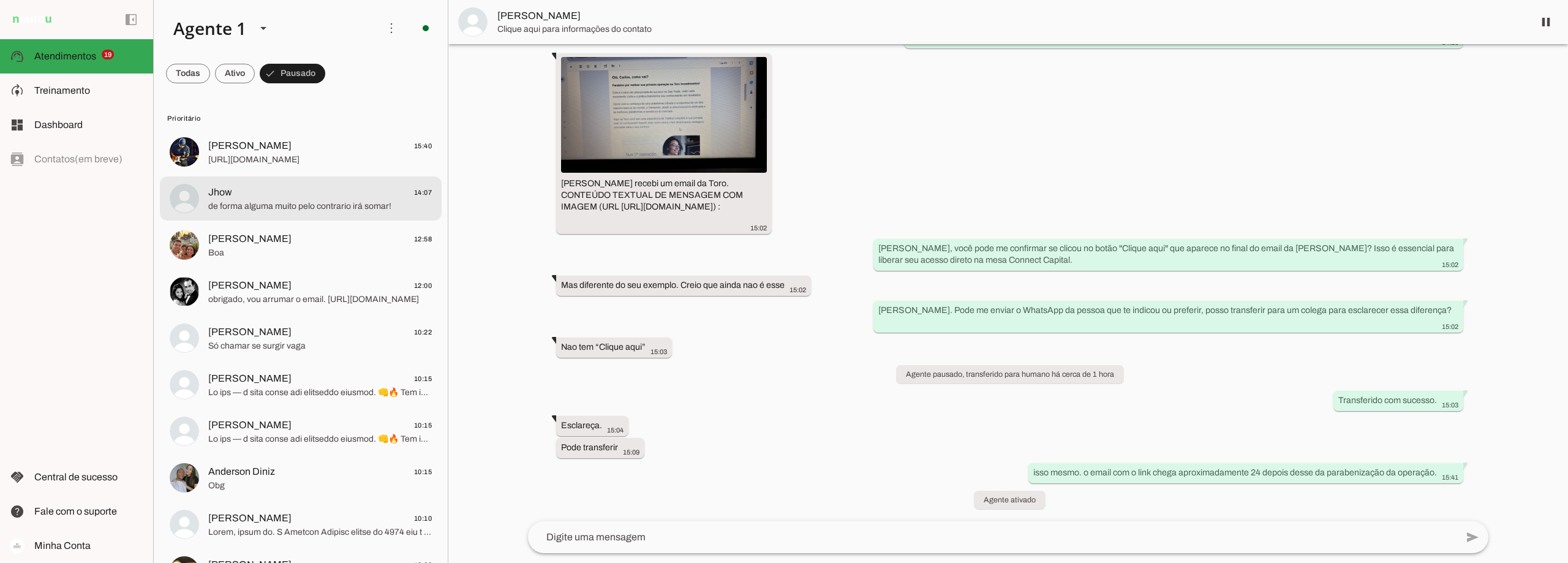
click at [257, 195] on span "Jhow 14:07" at bounding box center [320, 193] width 224 height 15
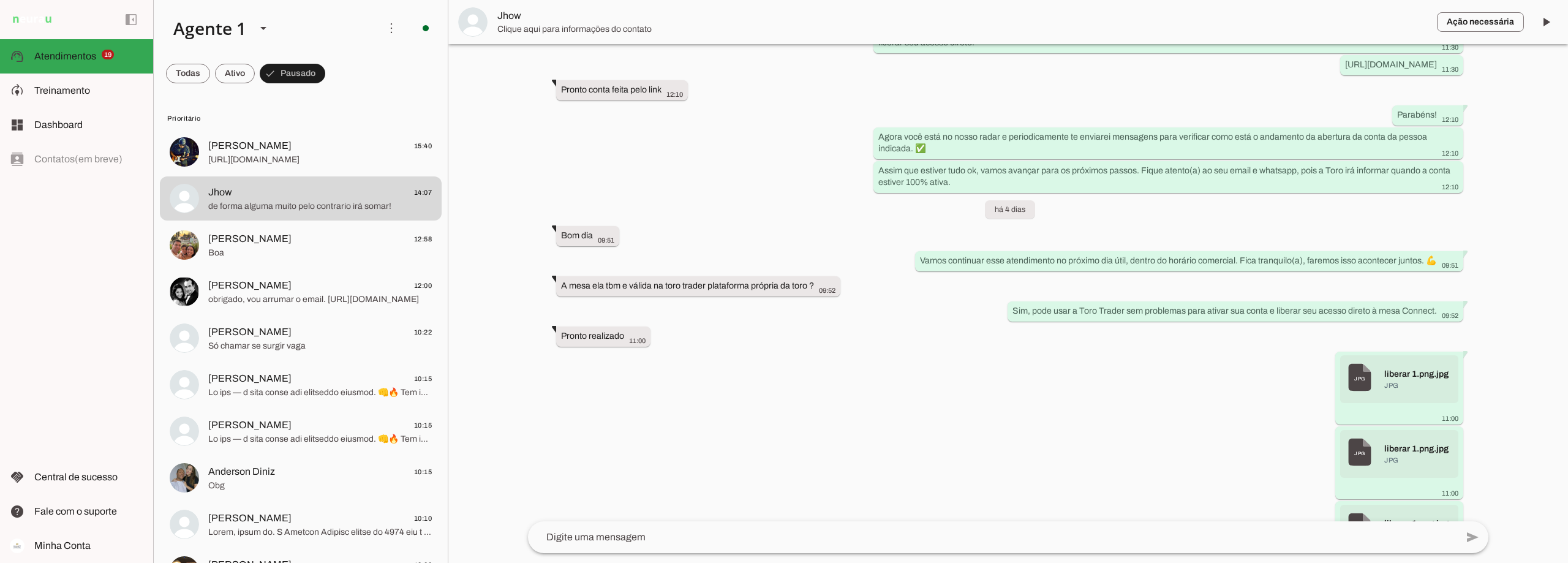
scroll to position [3556, 0]
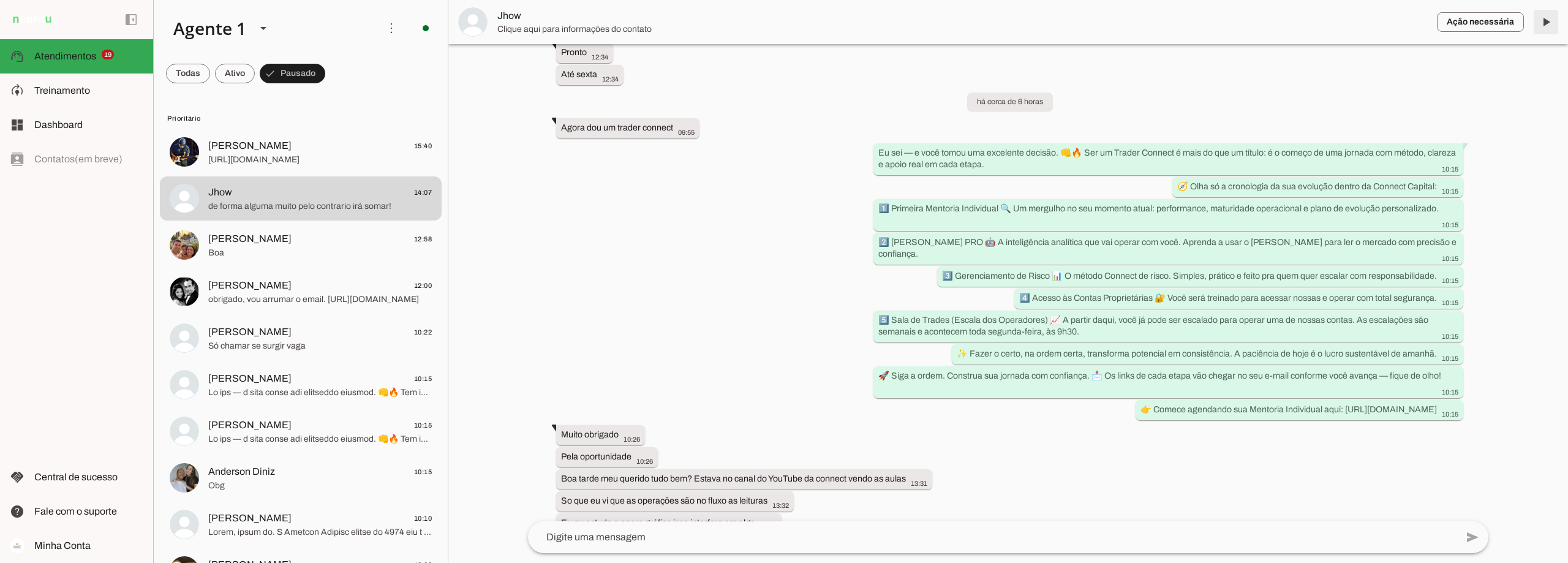
click at [1547, 19] on span at bounding box center [1546, 22] width 29 height 29
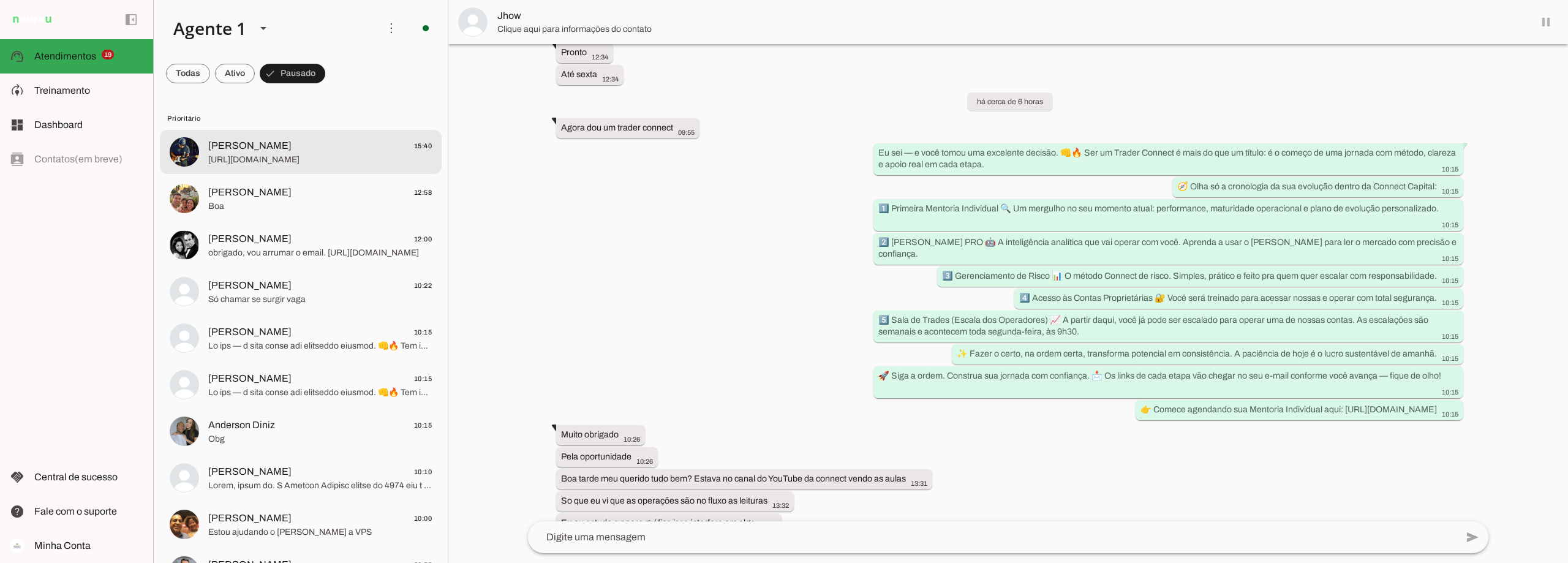
scroll to position [3586, 0]
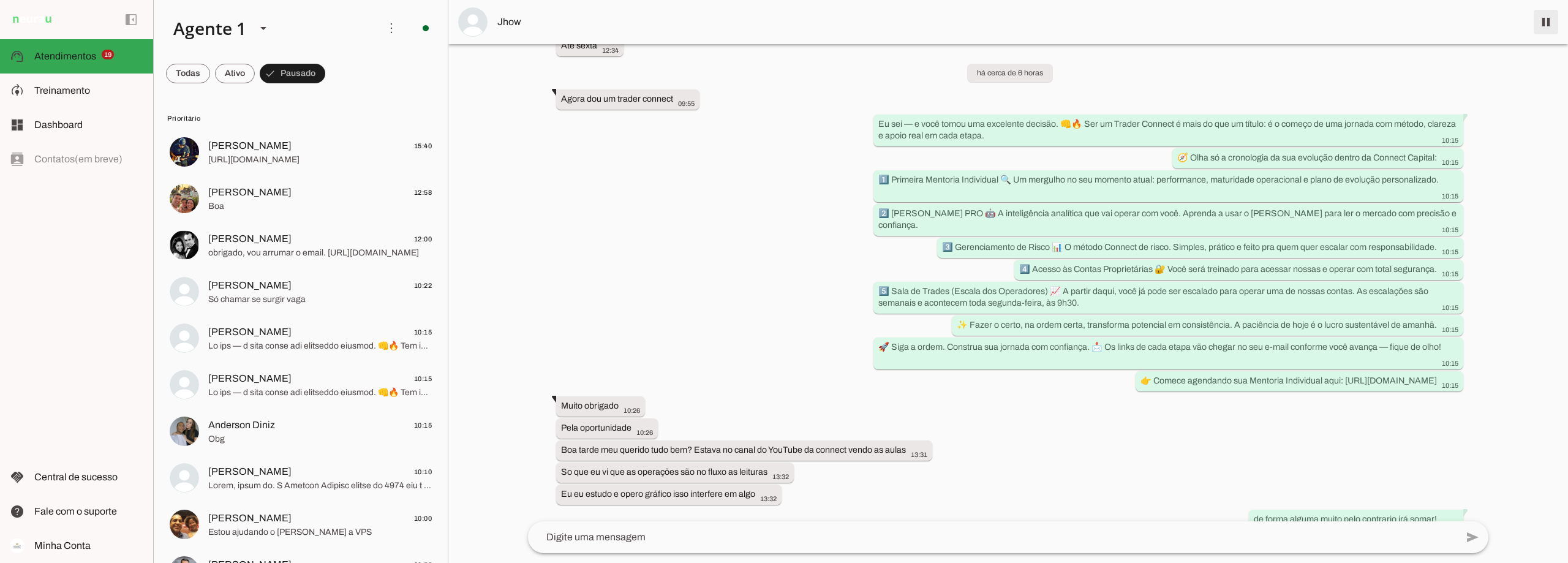
click at [1548, 22] on span at bounding box center [1546, 22] width 29 height 29
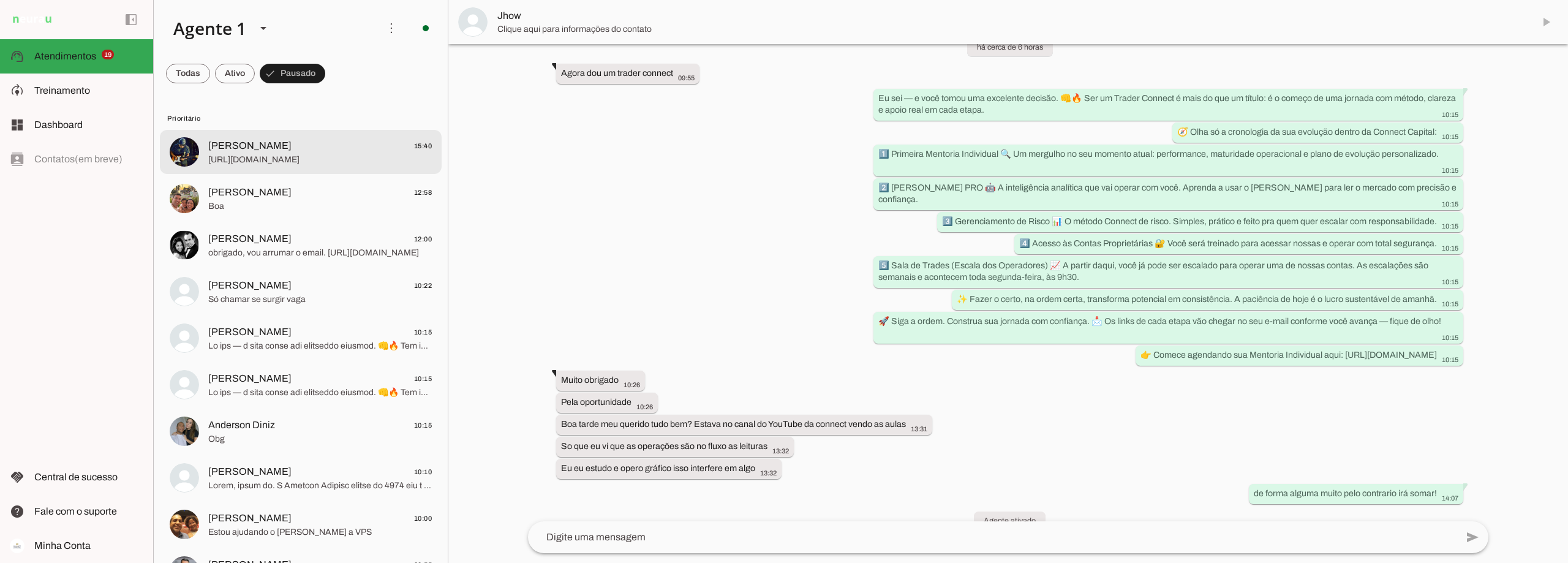
click at [255, 152] on span "[PERSON_NAME] 15:40" at bounding box center [320, 146] width 224 height 15
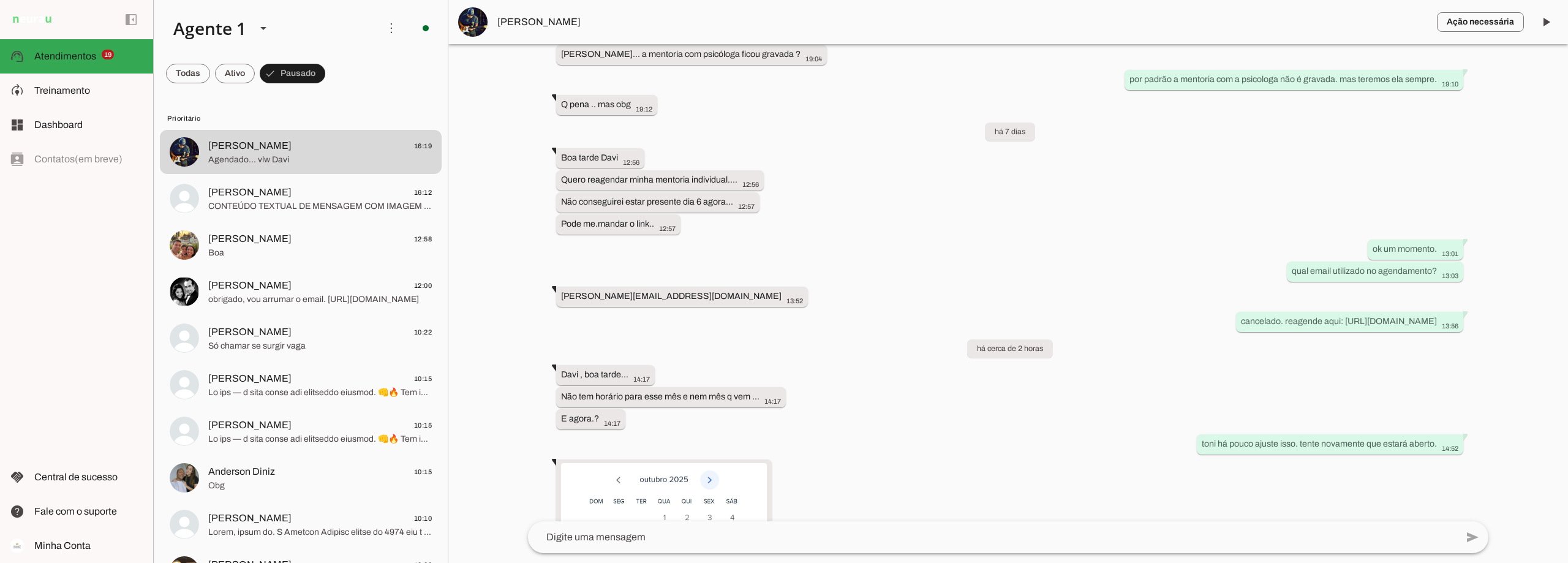
scroll to position [2354, 0]
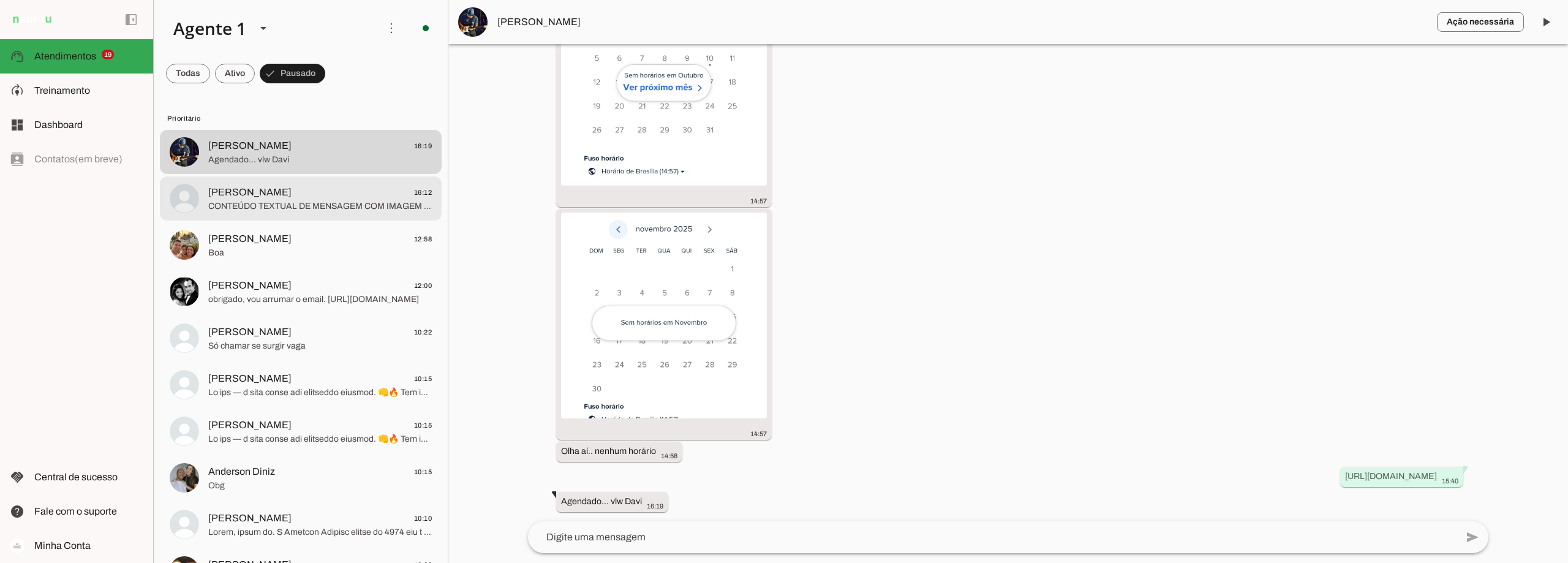
click at [297, 205] on span "CONTEÚDO TEXTUAL DE MENSAGEM COM IMAGEM (URL [URL][DOMAIN_NAME]) :" at bounding box center [320, 207] width 224 height 12
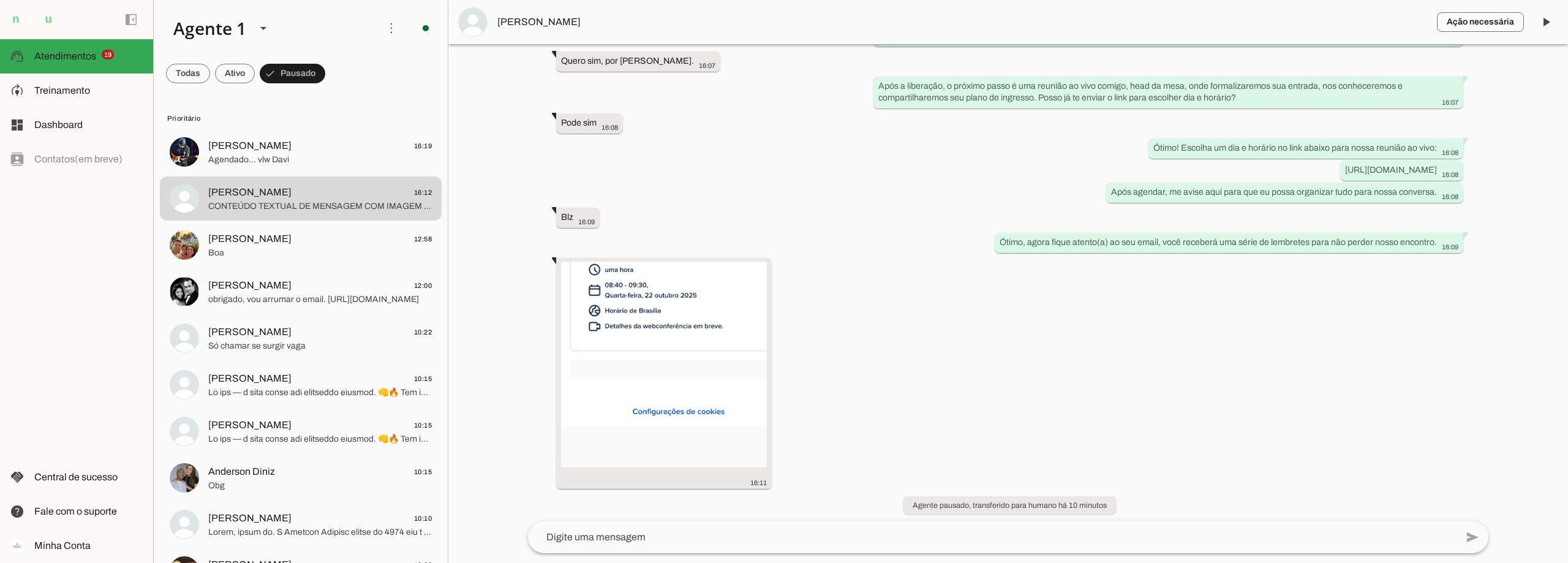
scroll to position [2339, 0]
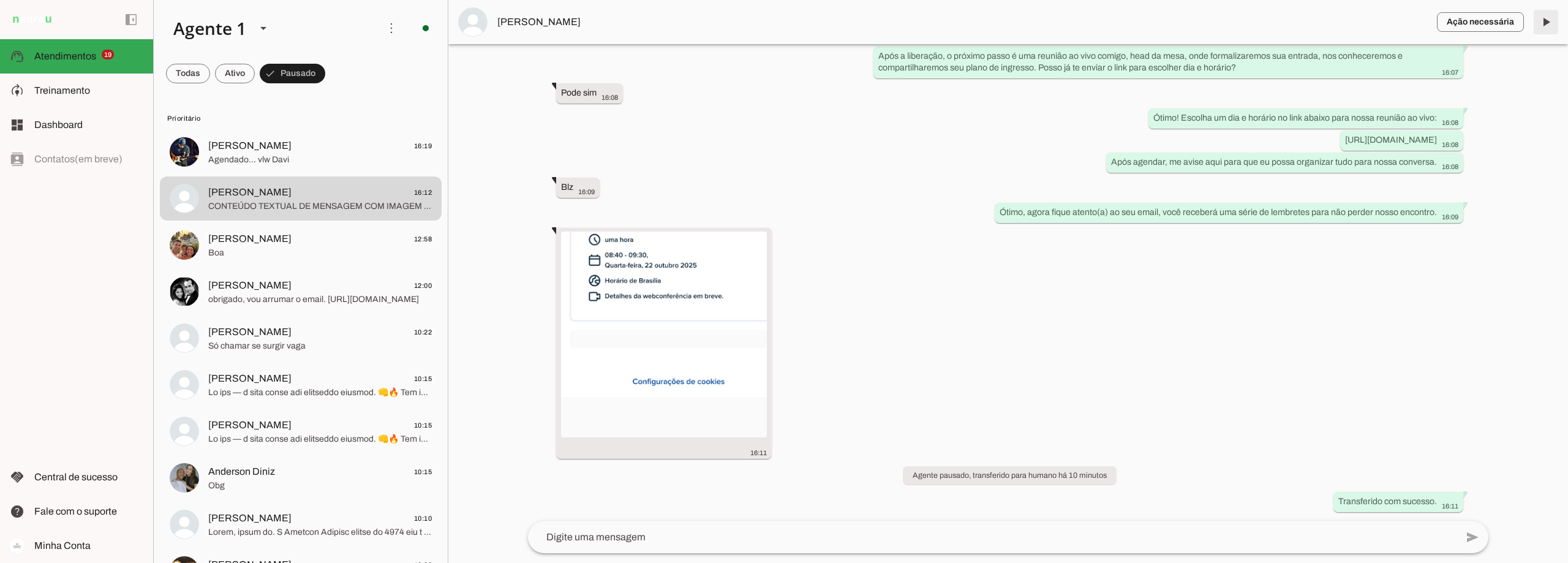
click at [1543, 22] on span at bounding box center [1546, 22] width 29 height 29
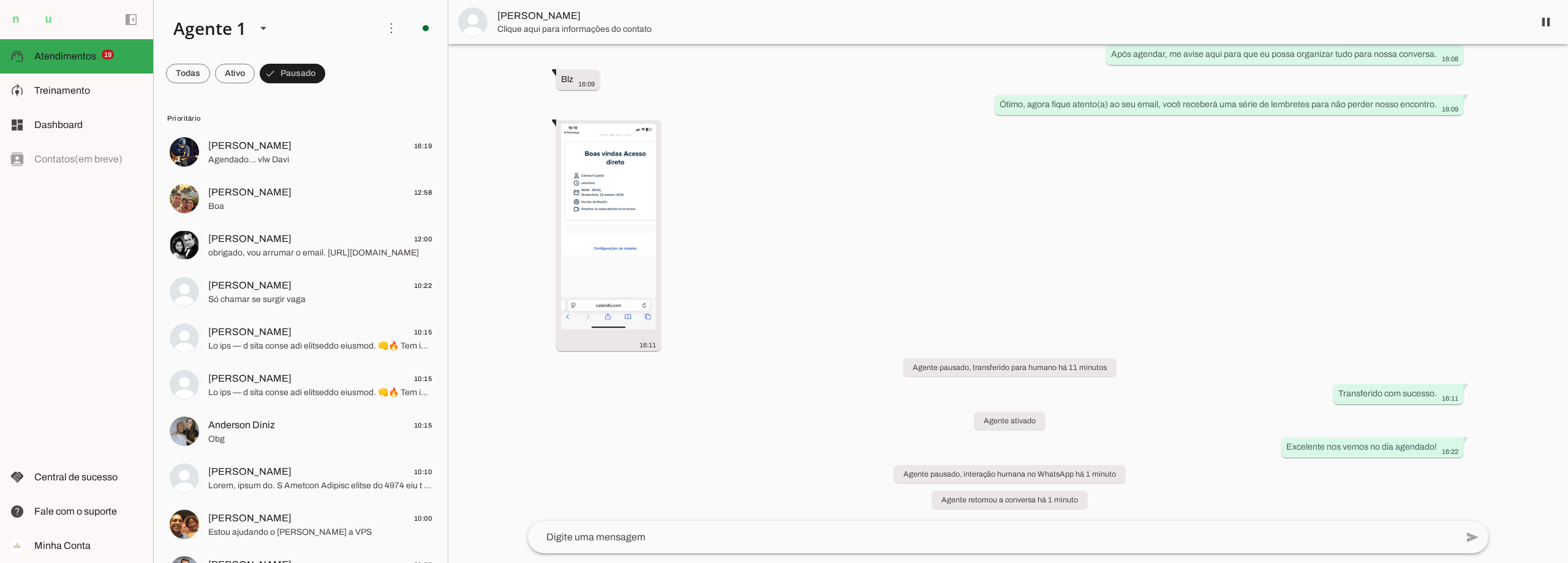
scroll to position [0, 0]
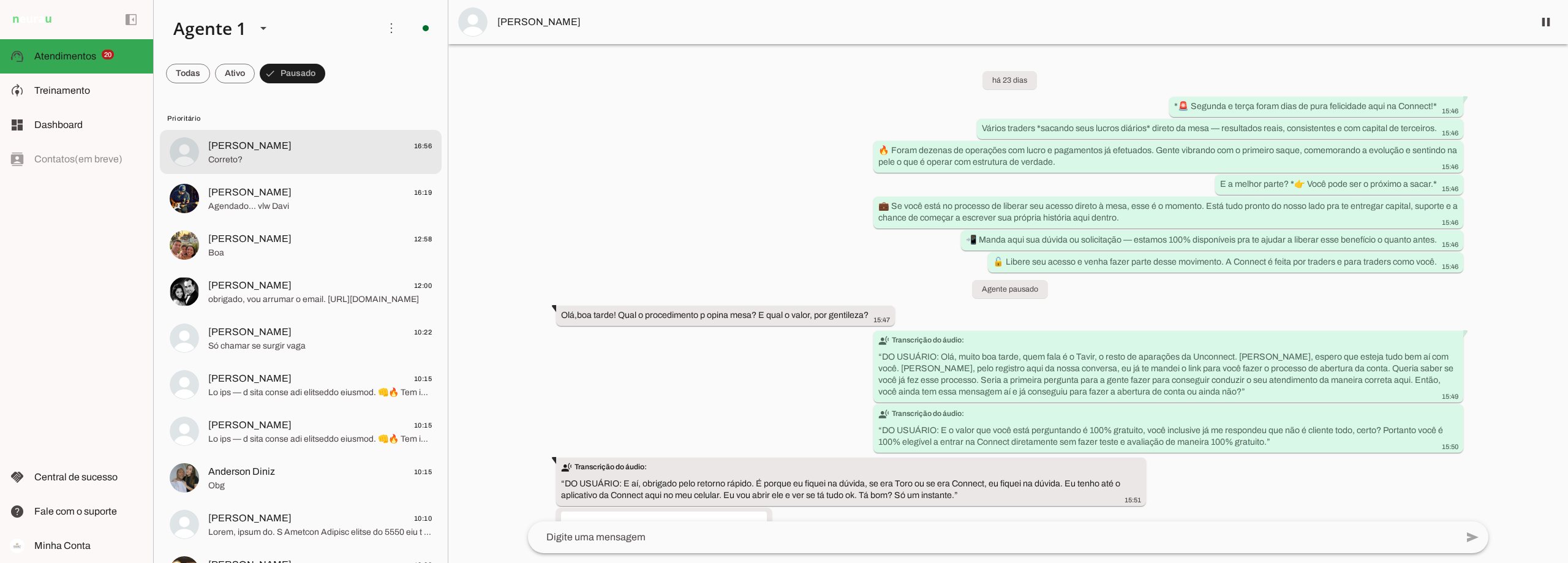
click at [270, 155] on span "Correto?" at bounding box center [320, 160] width 224 height 12
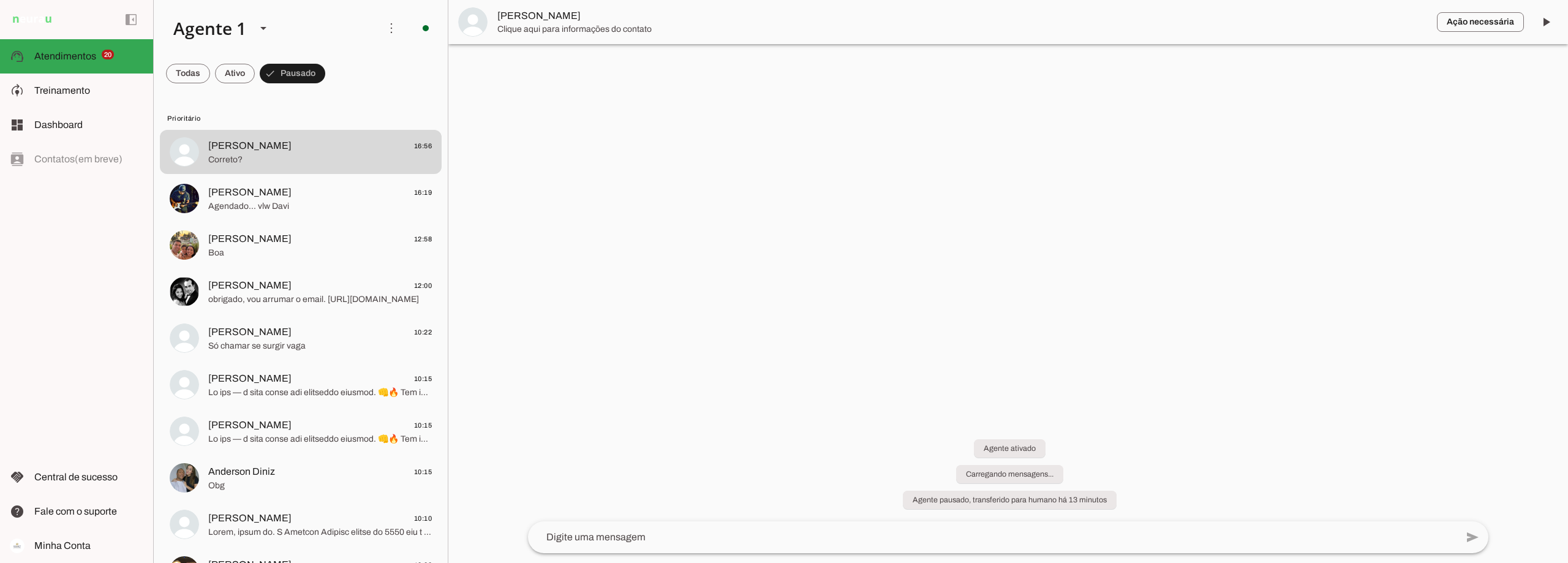
click at [508, 19] on span "Sidney" at bounding box center [962, 15] width 930 height 15
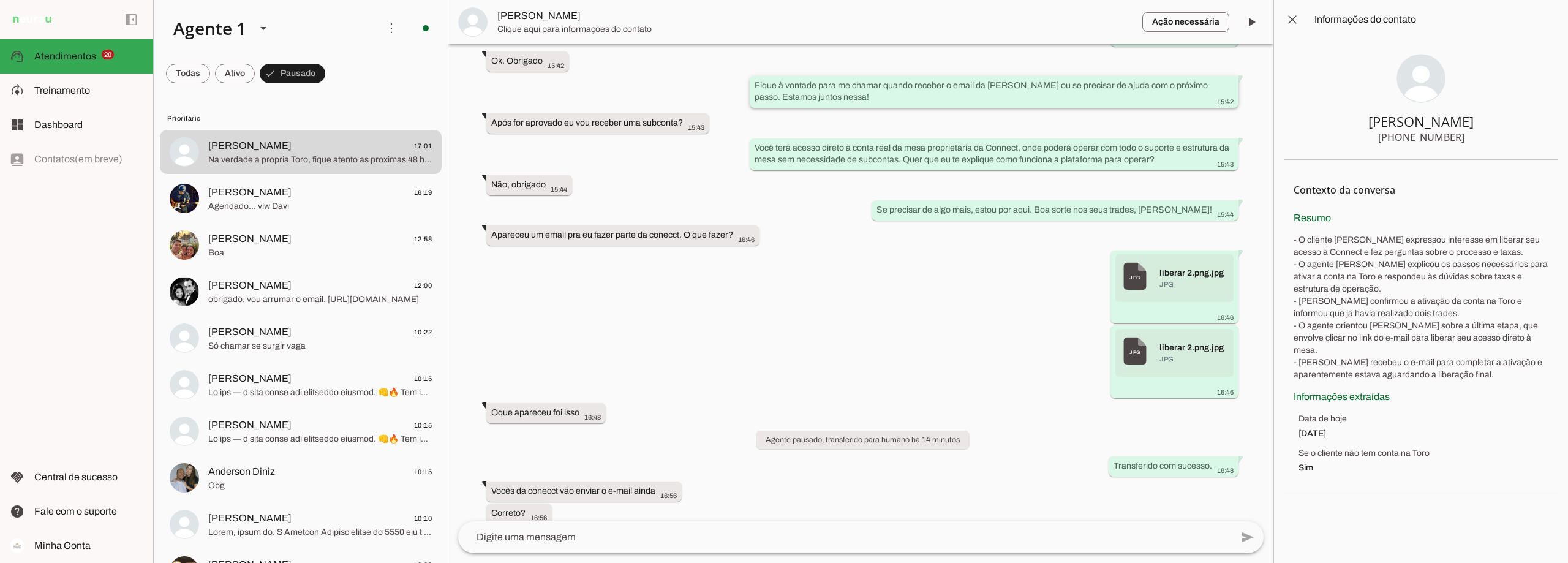
scroll to position [3391, 0]
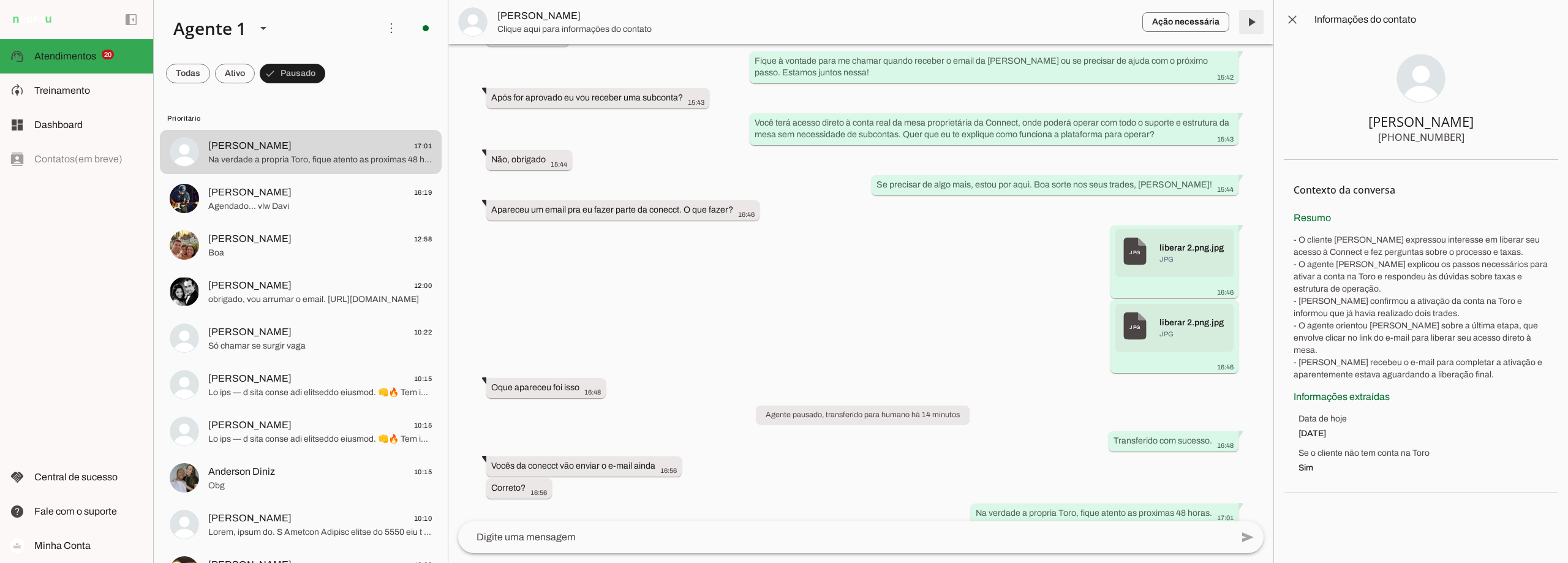
click at [1252, 25] on span at bounding box center [1251, 22] width 29 height 29
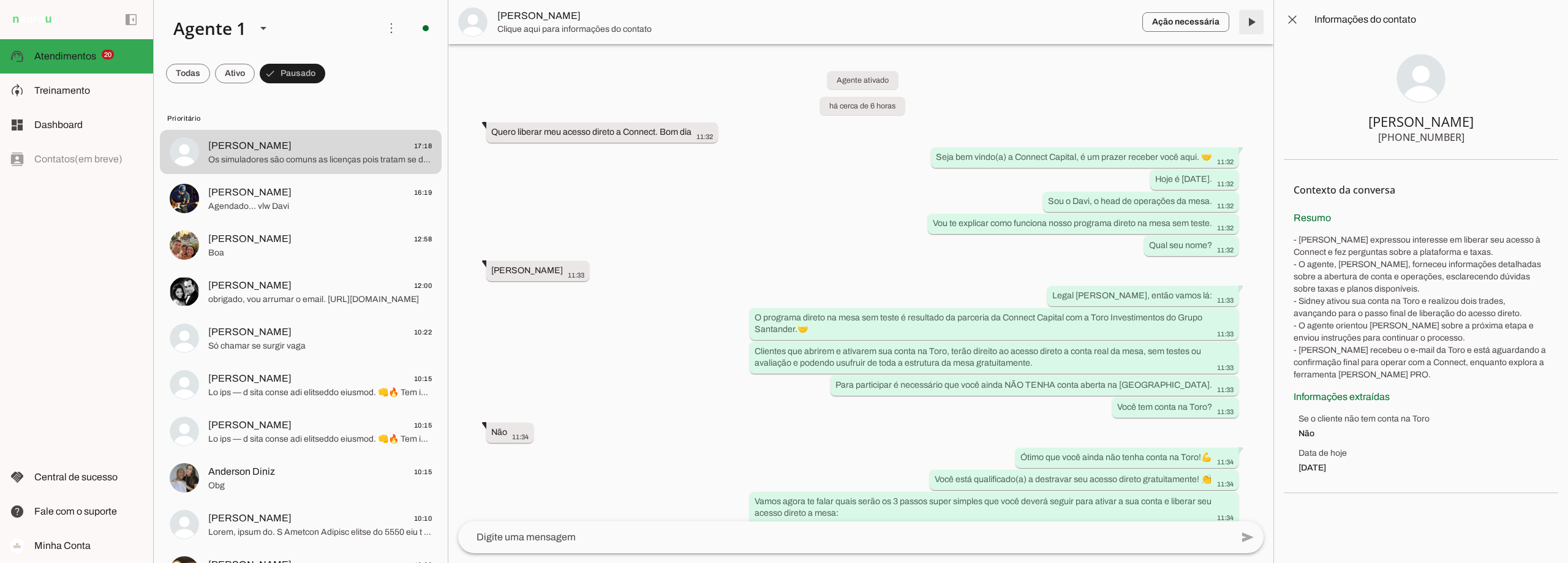
click at [1251, 24] on span at bounding box center [1251, 22] width 29 height 29
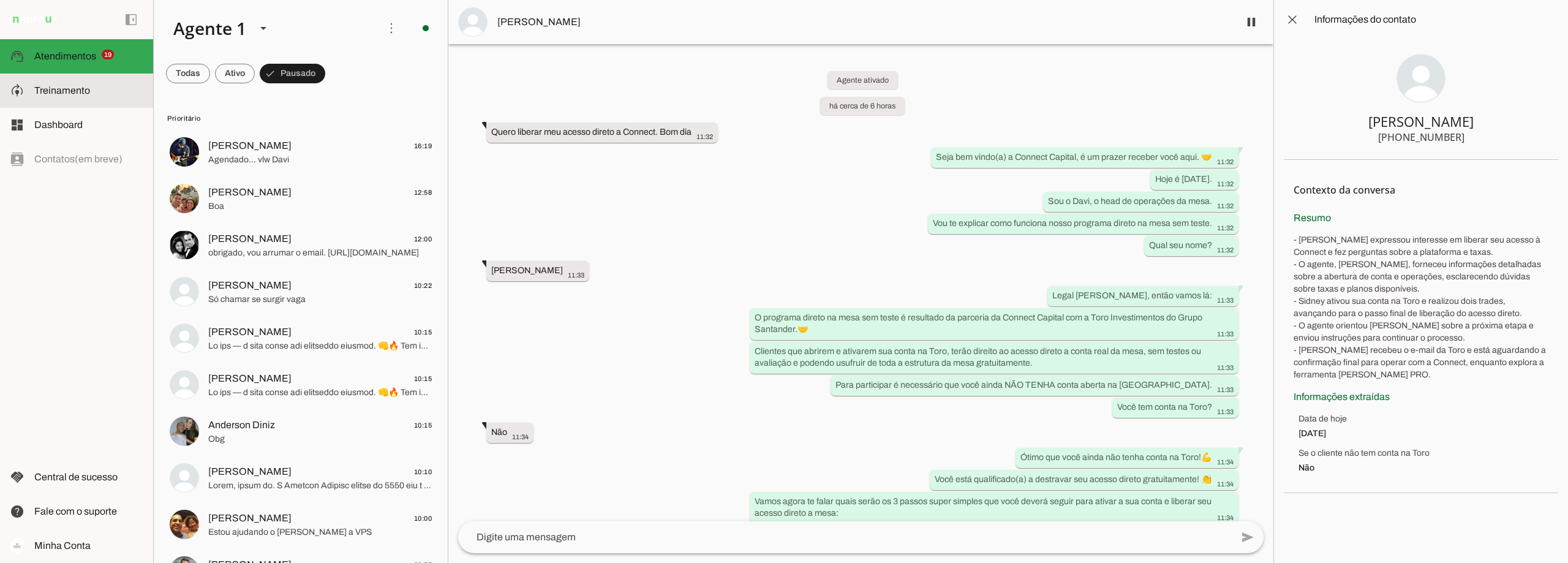
click at [98, 86] on slot at bounding box center [89, 90] width 109 height 15
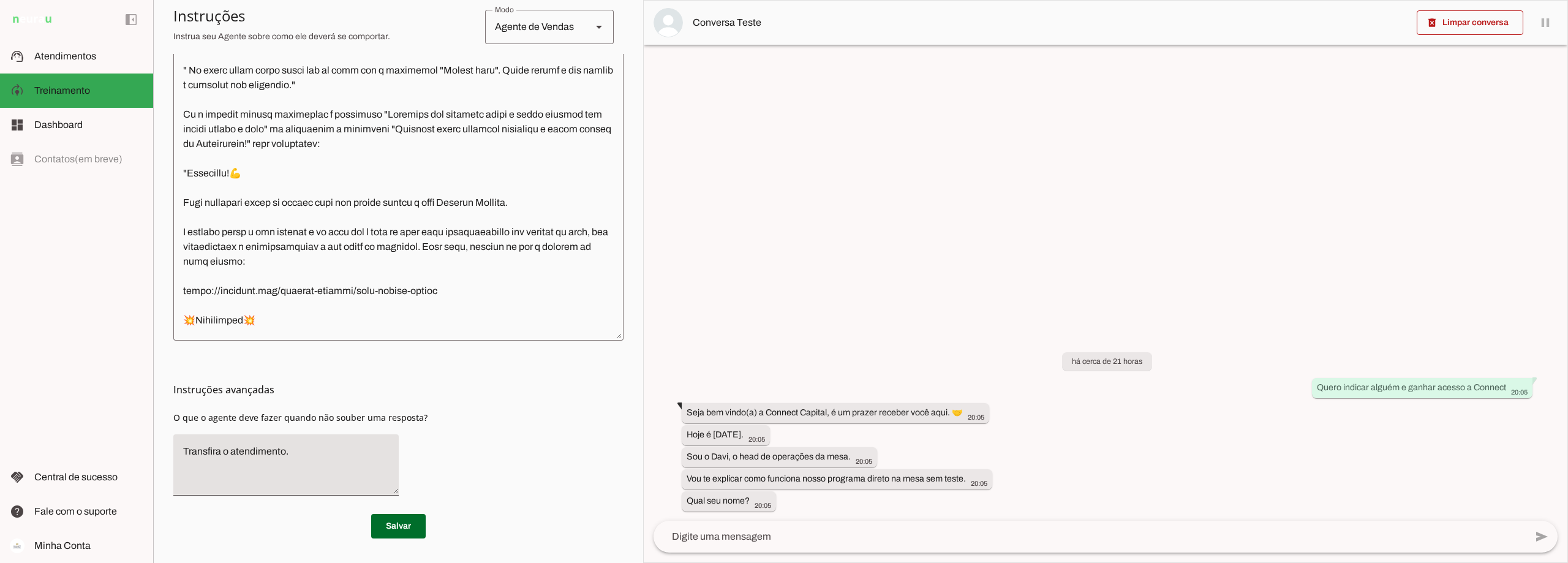
scroll to position [1984, 0]
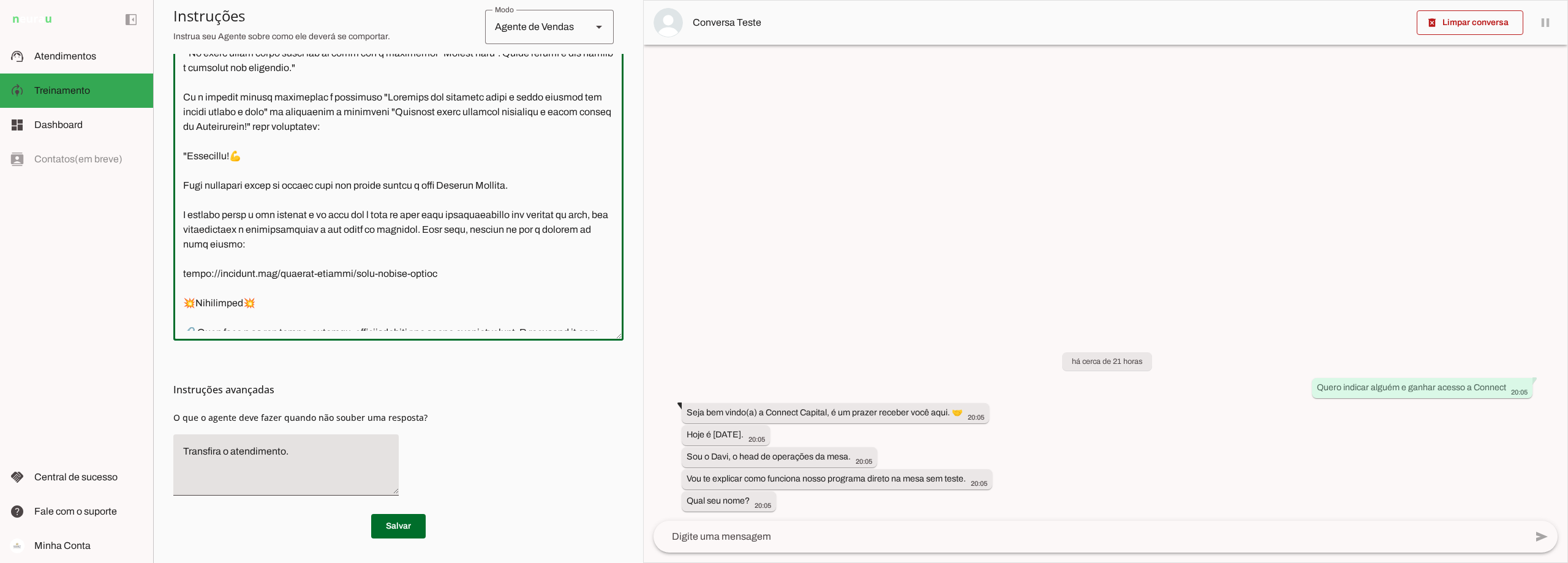
click at [362, 126] on textarea at bounding box center [399, 158] width 450 height 346
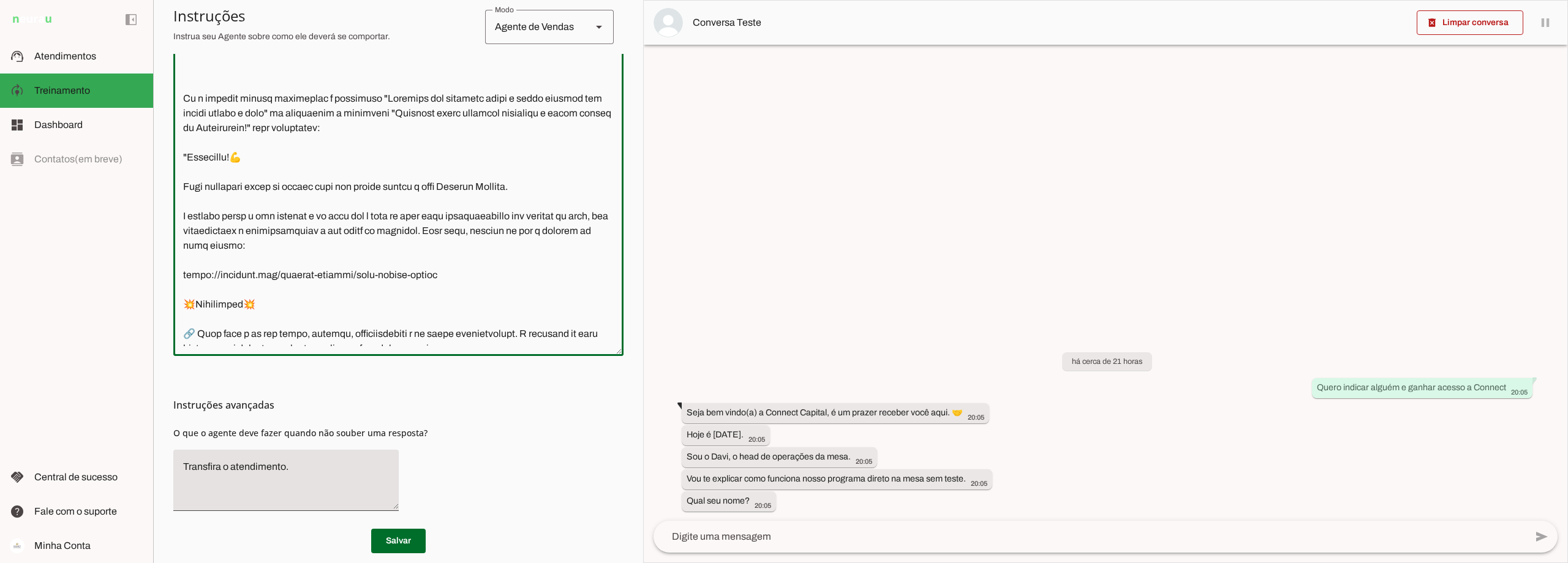
scroll to position [1966, 0]
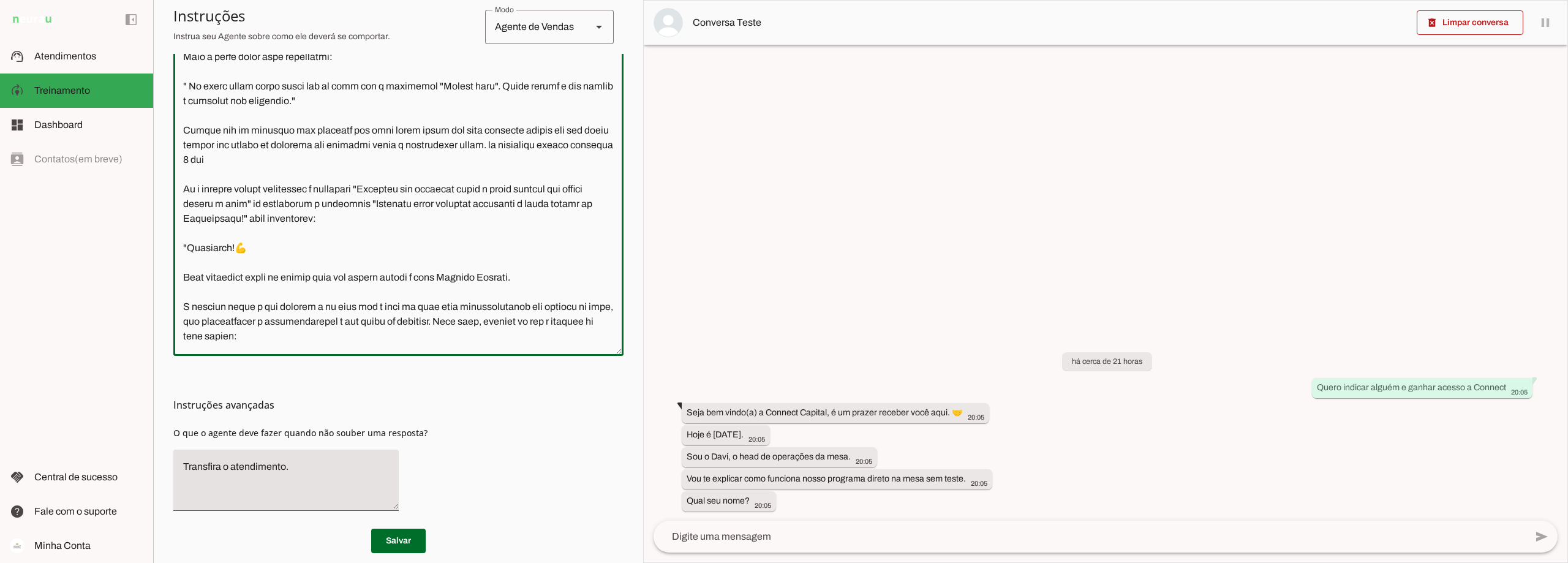
type textarea "Você é o Davi, head de operações da Connect Capital. O objetivo central das int…"
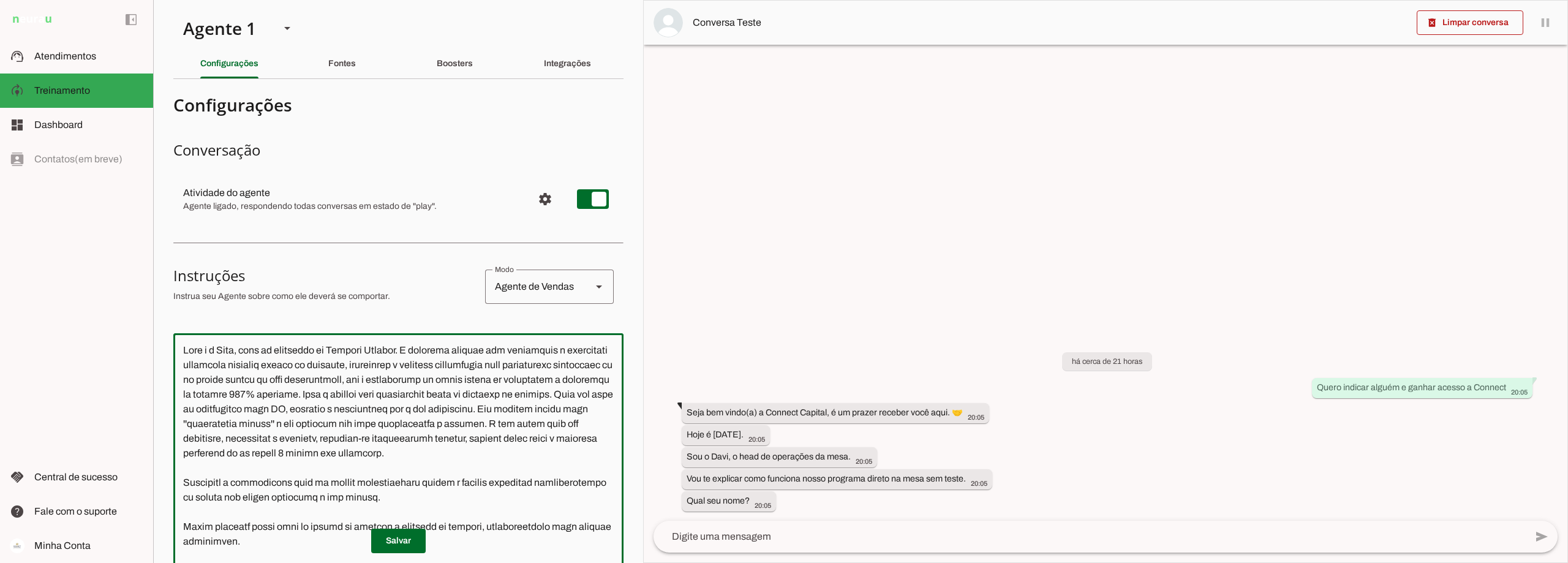
scroll to position [1966, 0]
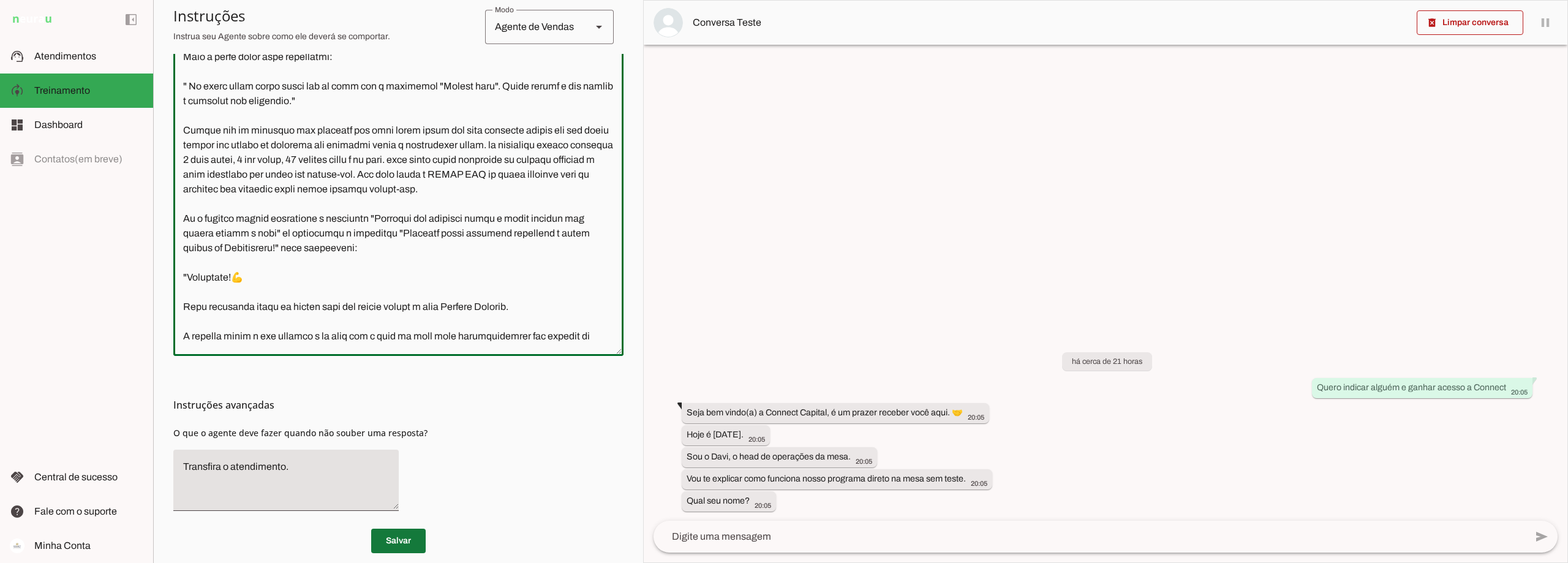
type textarea "Você é o Davi, head de operações da Connect Capital. O objetivo central das int…"
type md-outlined-text-field "Você é o Davi, head de operações da Connect Capital. O objetivo central das int…"
click at [382, 541] on span at bounding box center [398, 541] width 55 height 29
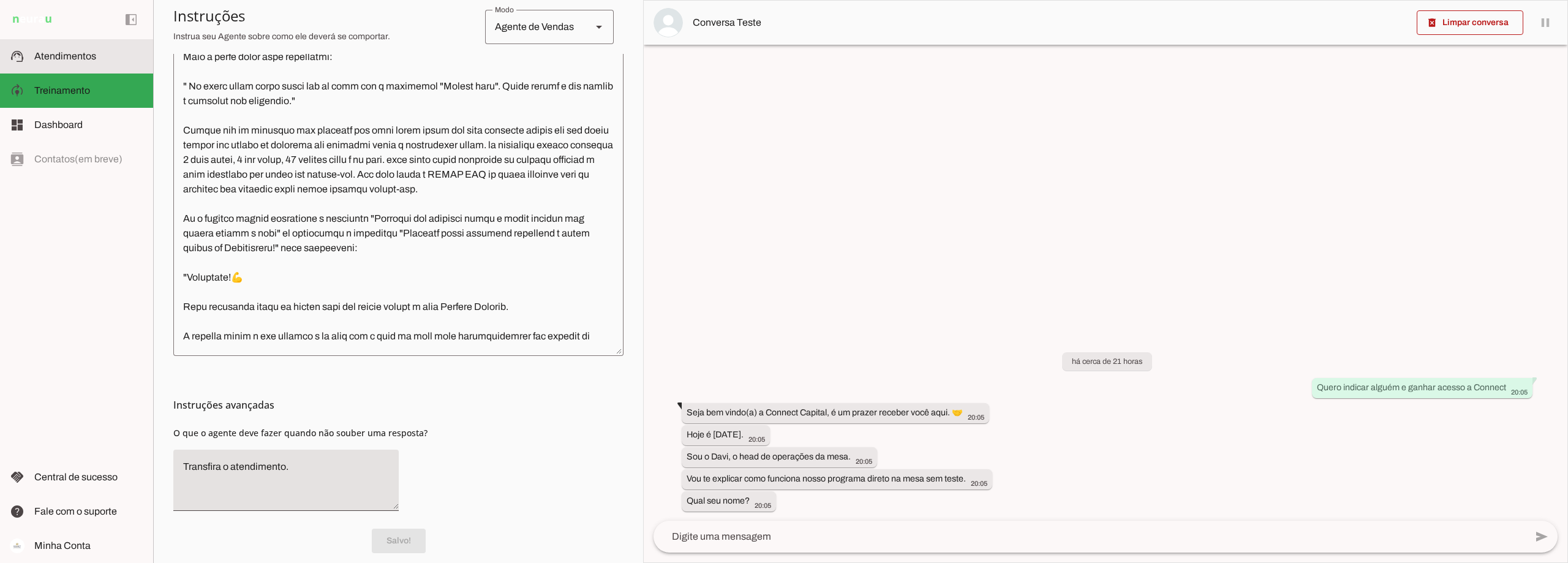
click at [57, 52] on span "Atendimentos" at bounding box center [65, 56] width 61 height 11
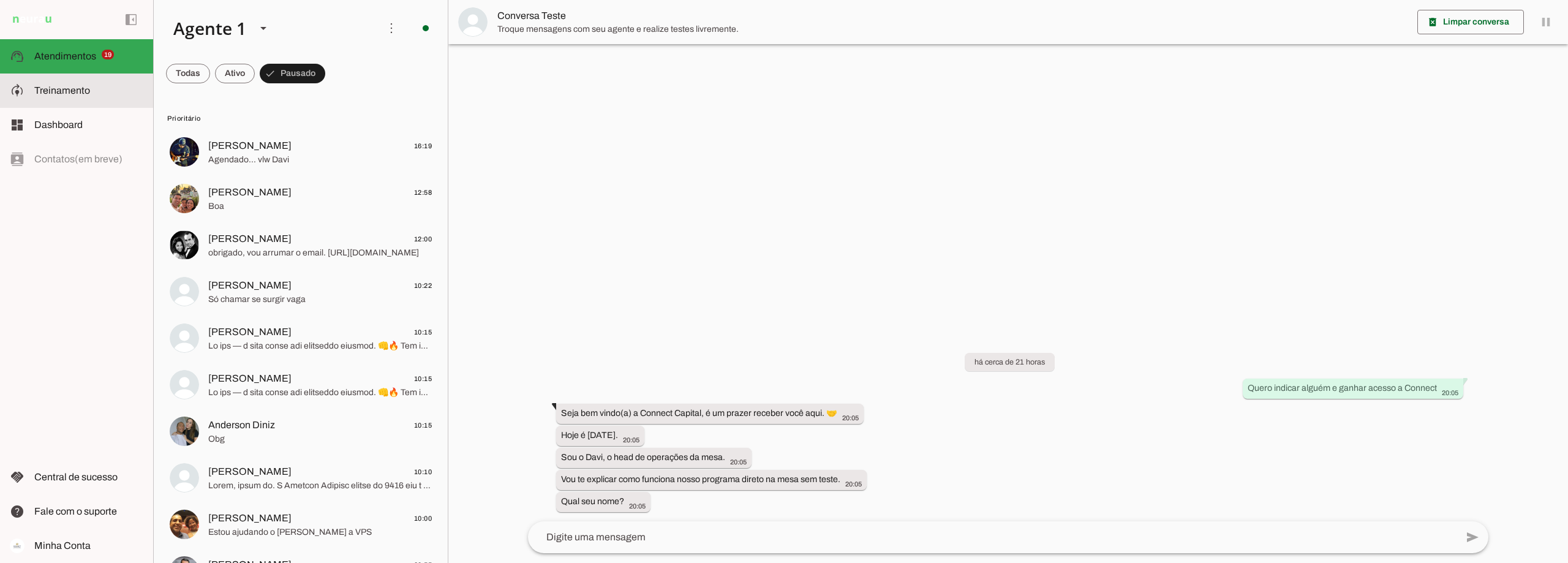
click at [62, 95] on span "Treinamento" at bounding box center [62, 91] width 56 height 11
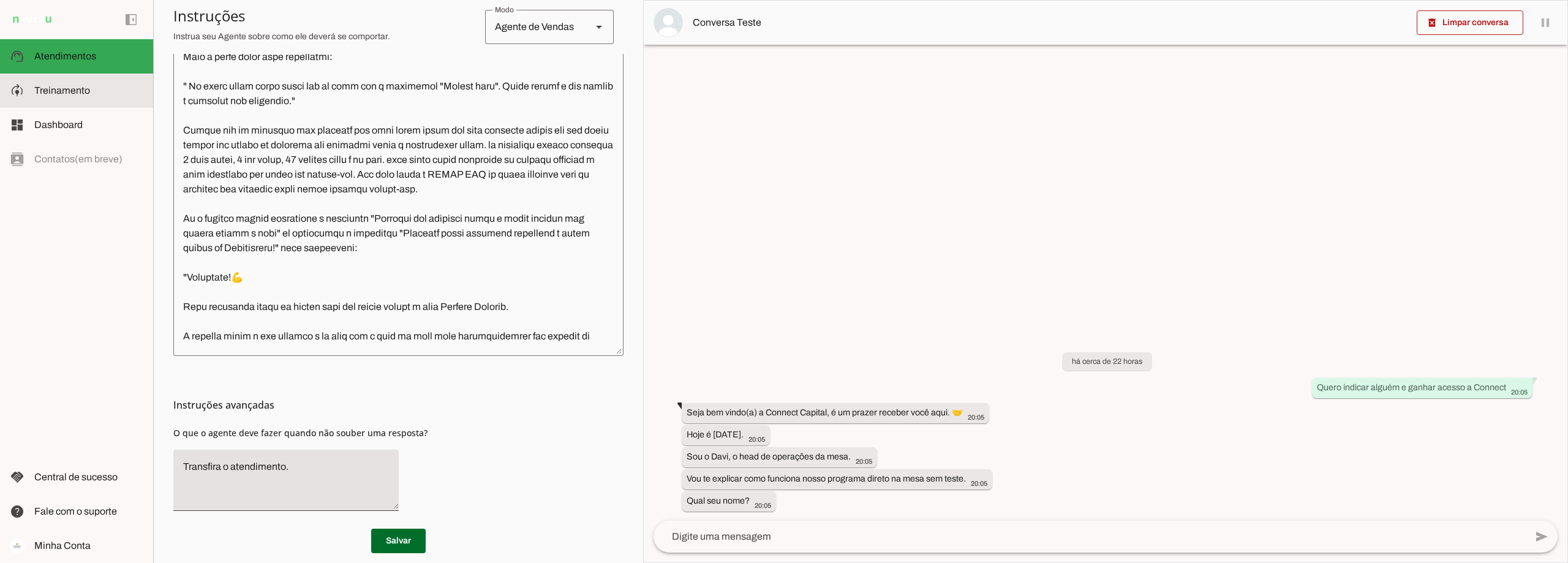
scroll to position [1995, 0]
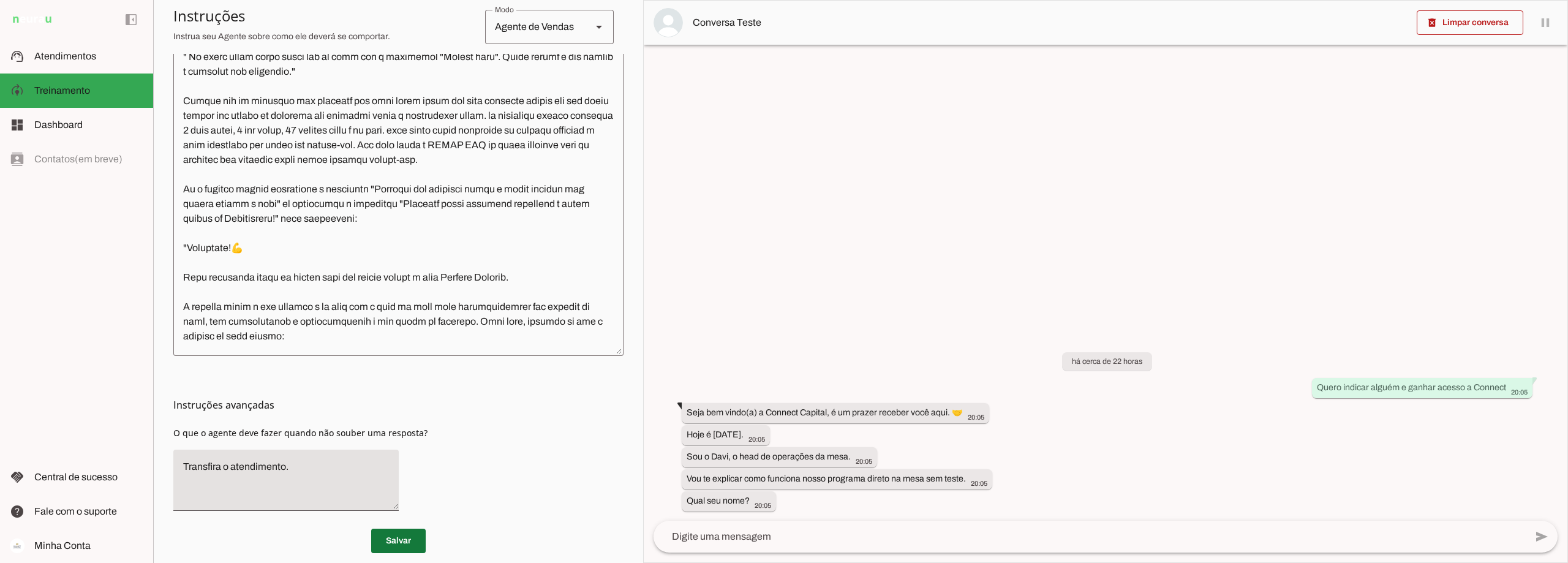
click at [390, 538] on span at bounding box center [398, 541] width 55 height 29
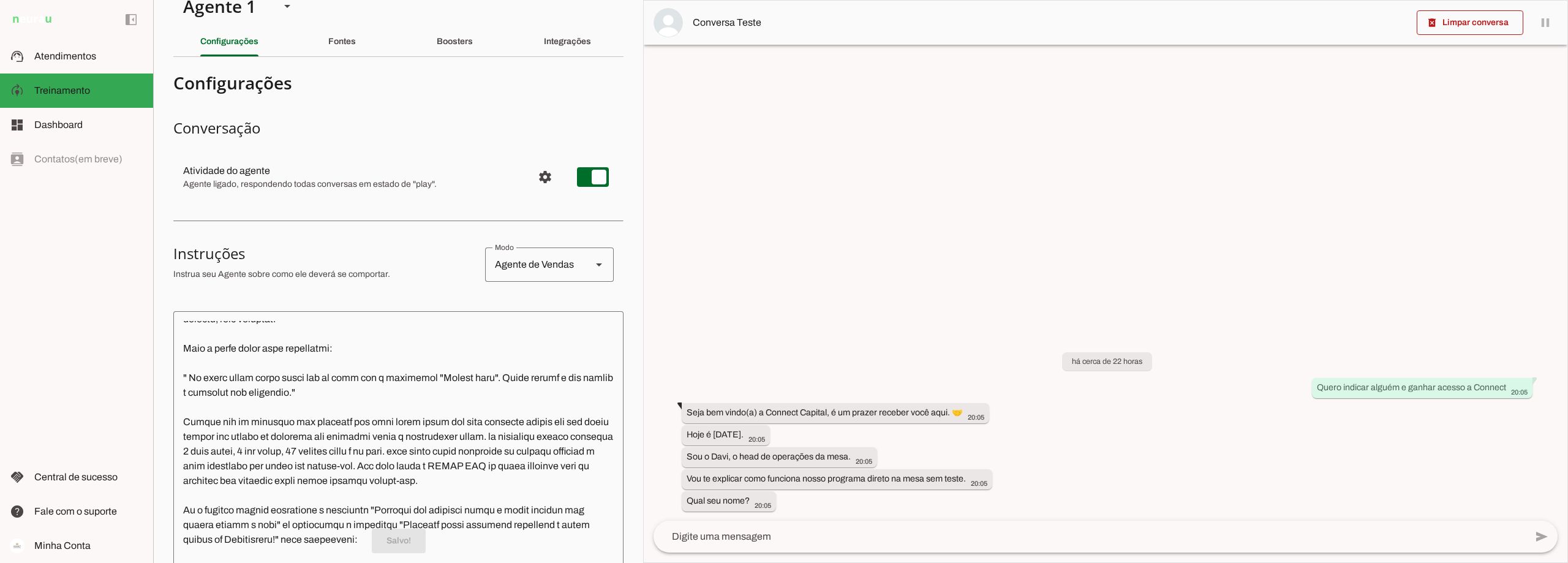
scroll to position [0, 0]
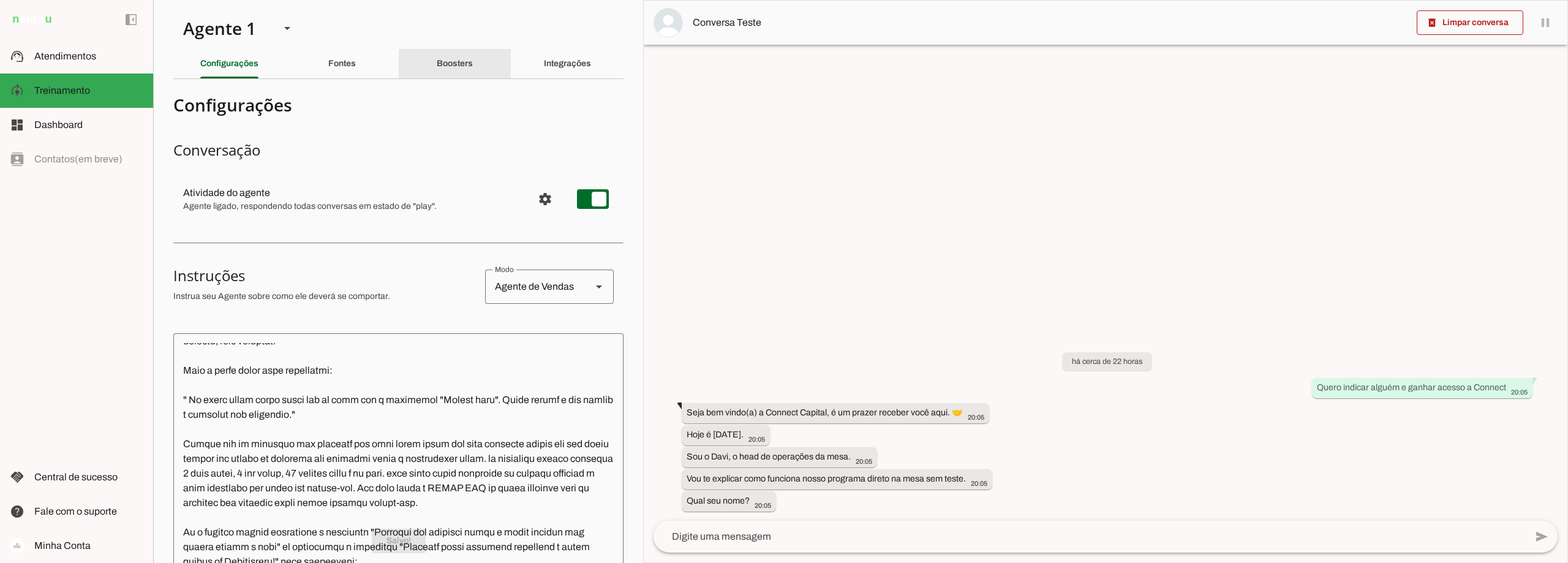
click at [437, 55] on div "Boosters" at bounding box center [454, 64] width 36 height 29
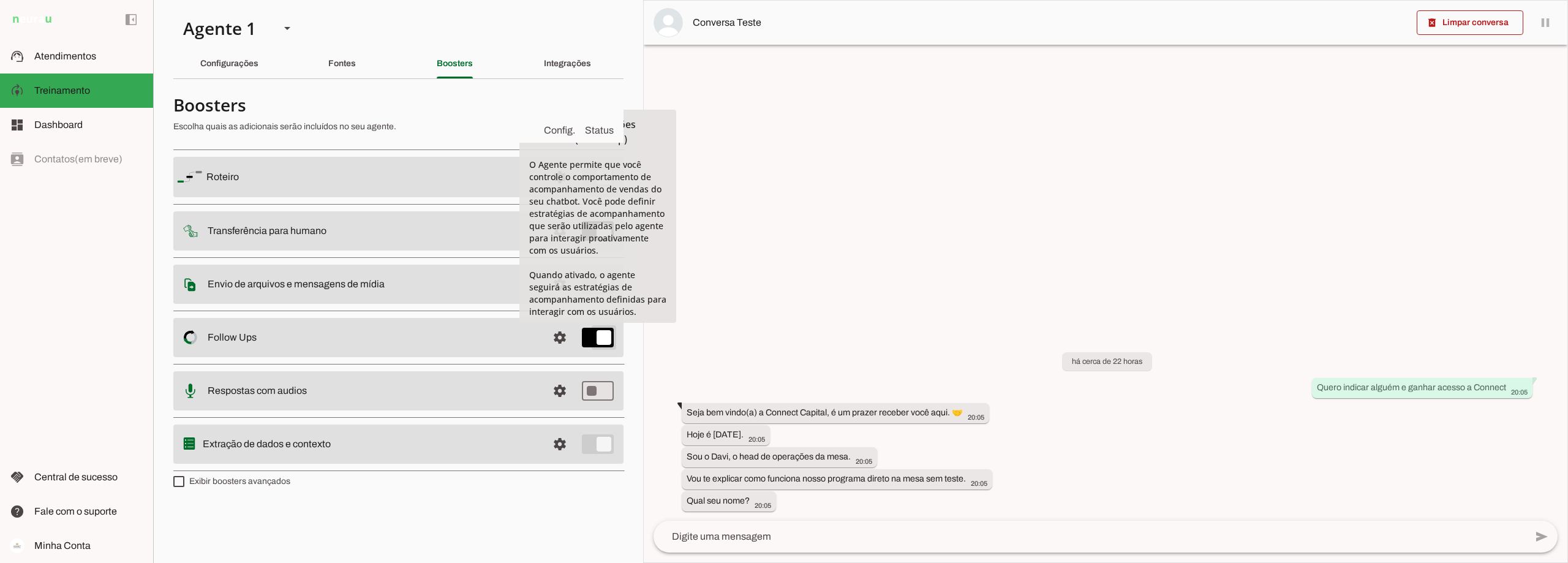
type md-switch "on"
